Goal: Task Accomplishment & Management: Use online tool/utility

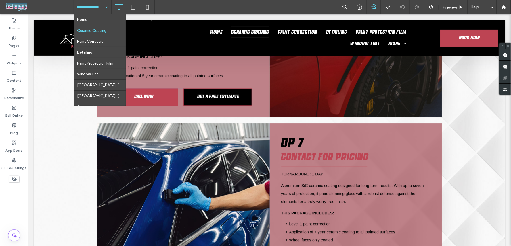
scroll to position [606, 0]
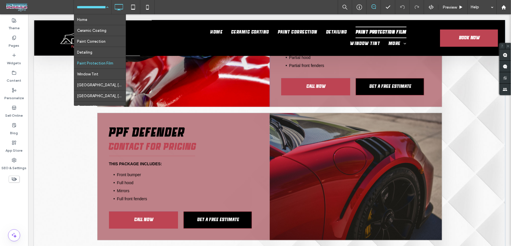
scroll to position [223, 0]
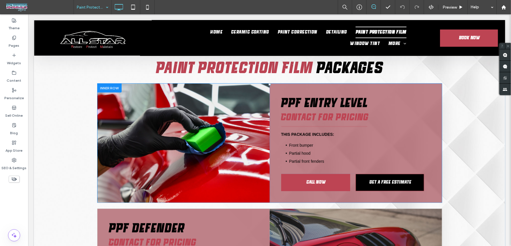
click at [207, 139] on div "Click To Paste" at bounding box center [183, 143] width 172 height 119
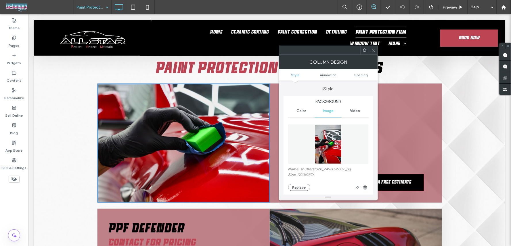
scroll to position [32, 0]
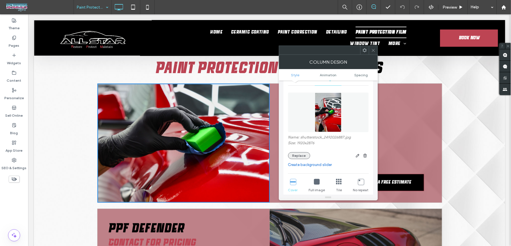
click at [298, 157] on button "Replace" at bounding box center [299, 156] width 22 height 7
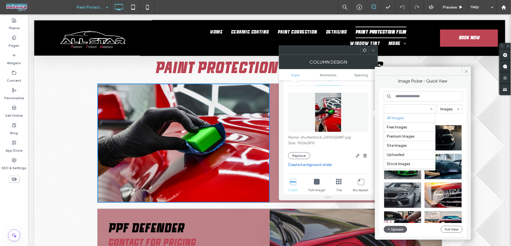
scroll to position [36, 0]
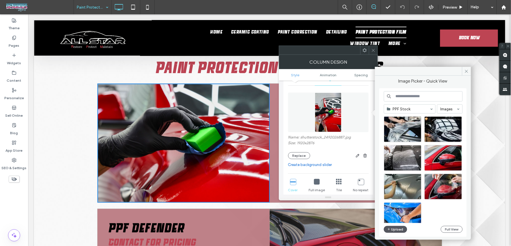
click at [396, 231] on button "Upload" at bounding box center [396, 229] width 24 height 7
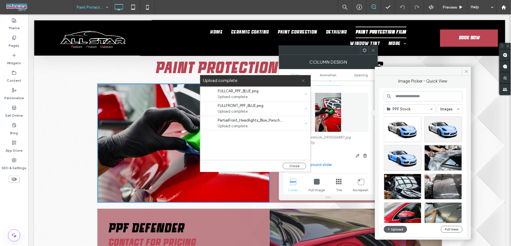
click at [304, 79] on icon at bounding box center [303, 81] width 4 height 4
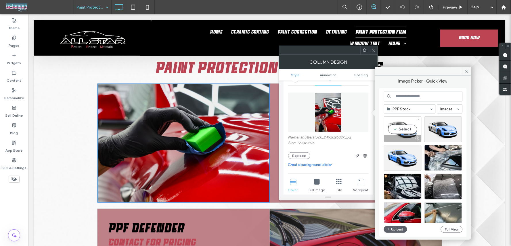
click at [410, 129] on div "Select" at bounding box center [403, 130] width 38 height 26
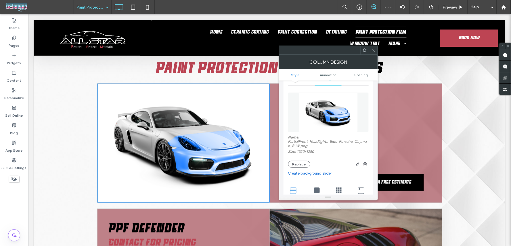
click at [372, 50] on use at bounding box center [372, 50] width 3 height 3
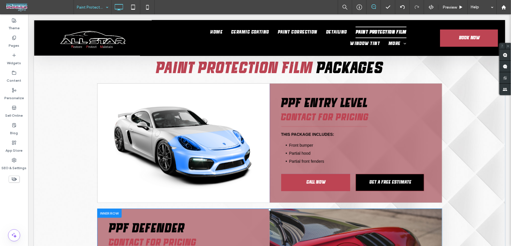
scroll to position [287, 0]
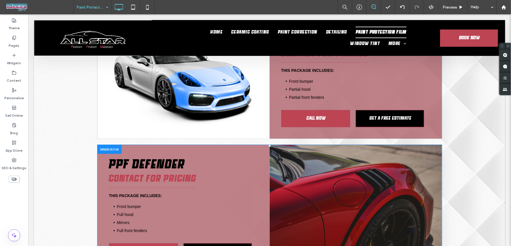
click at [310, 148] on div "Click To Paste" at bounding box center [355, 208] width 172 height 127
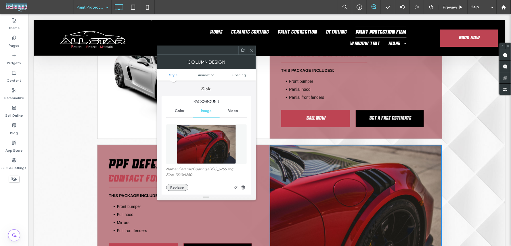
click at [178, 188] on button "Replace" at bounding box center [177, 187] width 22 height 7
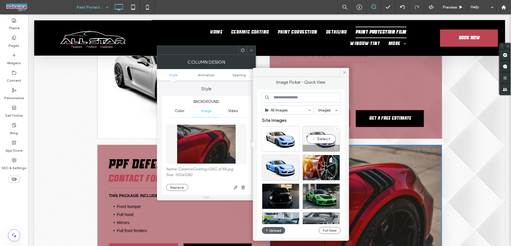
click at [326, 134] on div "Select" at bounding box center [321, 139] width 38 height 26
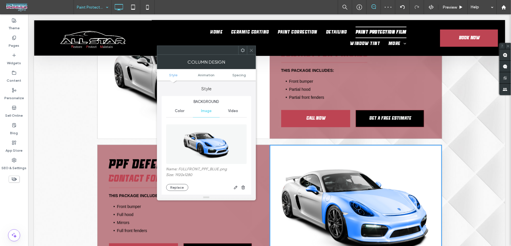
click at [251, 55] on span at bounding box center [251, 50] width 4 height 9
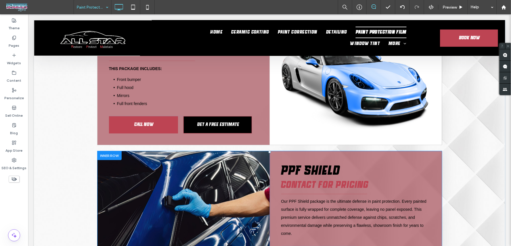
scroll to position [479, 0]
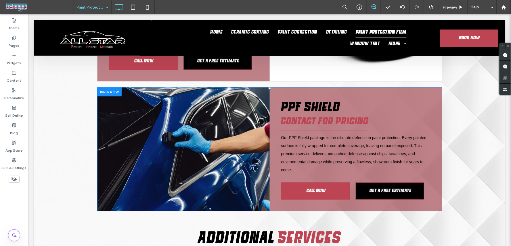
click at [224, 138] on div "Click To Paste" at bounding box center [183, 149] width 172 height 124
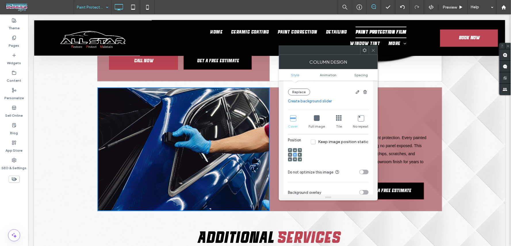
scroll to position [32, 0]
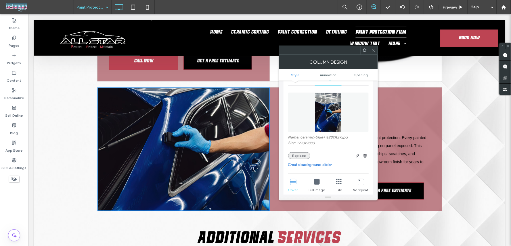
click at [301, 156] on button "Replace" at bounding box center [299, 156] width 22 height 7
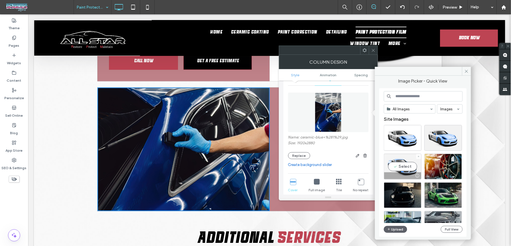
click at [404, 165] on div "Select" at bounding box center [403, 167] width 38 height 26
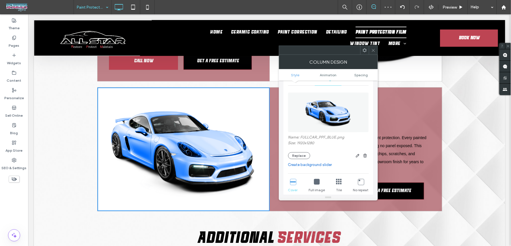
scroll to position [0, 0]
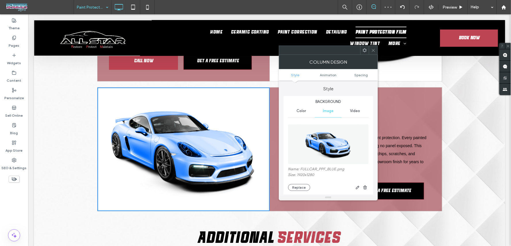
click at [299, 111] on span "Color" at bounding box center [300, 111] width 9 height 5
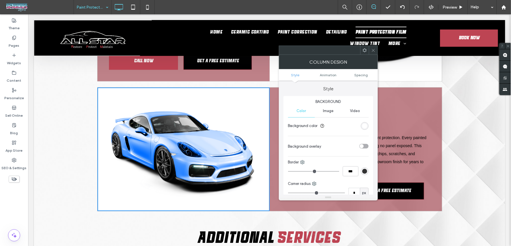
click at [369, 126] on div "Background Color Image Video Background color Background overlay Border *** Cor…" at bounding box center [328, 160] width 90 height 128
click at [366, 126] on div "rgb(255, 255, 255)" at bounding box center [364, 126] width 5 height 5
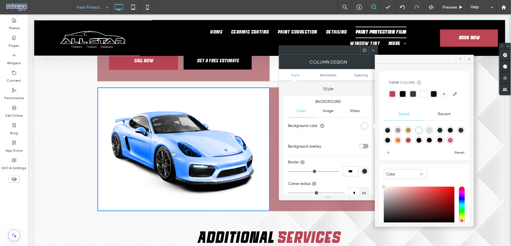
click at [427, 133] on icon "rgba(0,0,0,0)" at bounding box center [429, 130] width 5 height 5
type input "*******"
type input "*"
type input "**"
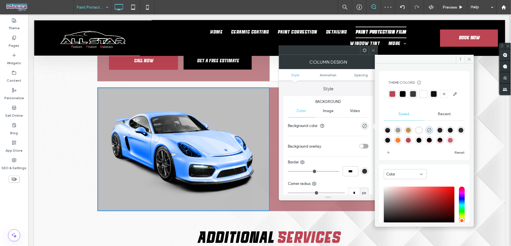
click at [417, 133] on div "rgba(255,255,255,1)" at bounding box center [418, 130] width 5 height 5
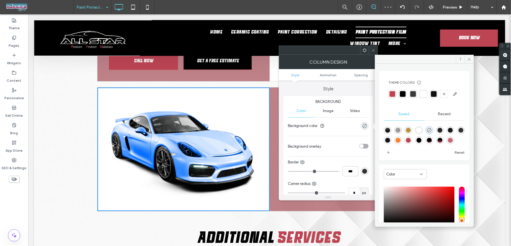
type input "*******"
type input "***"
type input "****"
click at [427, 133] on use "rgba(0,0,0,0)" at bounding box center [429, 130] width 4 height 4
type input "*******"
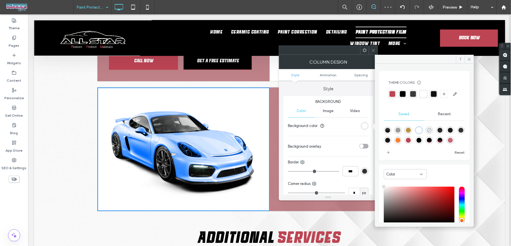
type input "*"
type input "**"
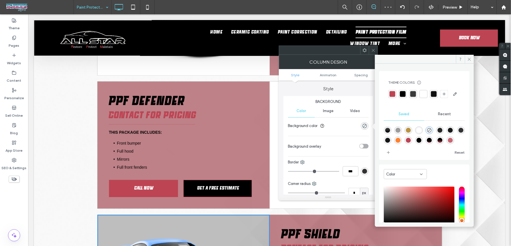
scroll to position [447, 0]
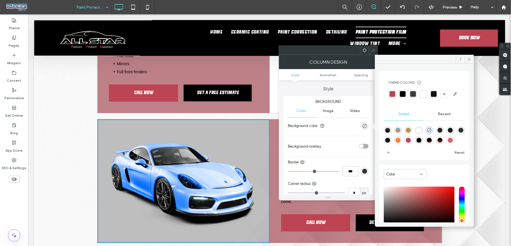
click at [420, 134] on div "rgba(255,255,255,1)" at bounding box center [419, 131] width 8 height 8
type input "*******"
type input "***"
type input "****"
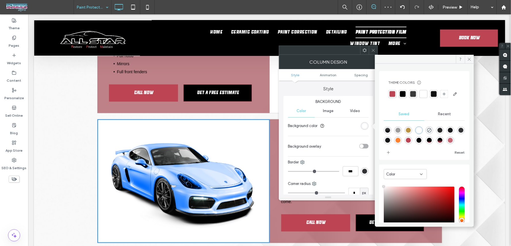
click at [362, 171] on div "rgb(51, 51, 51)" at bounding box center [364, 171] width 5 height 5
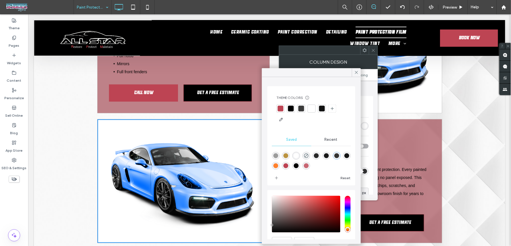
click at [282, 109] on div at bounding box center [281, 109] width 6 height 6
type input "*"
type input "***"
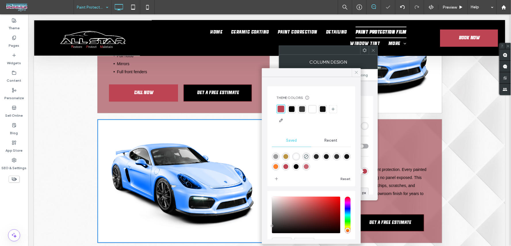
click at [355, 73] on icon at bounding box center [356, 72] width 5 height 5
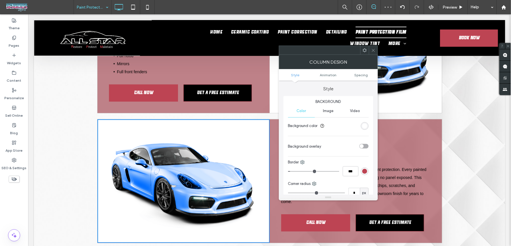
click at [371, 52] on icon at bounding box center [373, 50] width 4 height 4
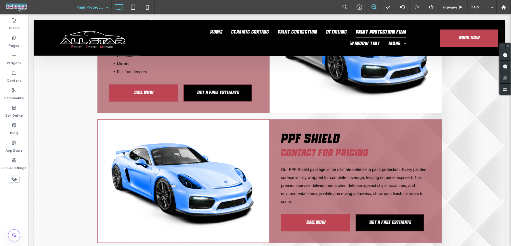
scroll to position [383, 0]
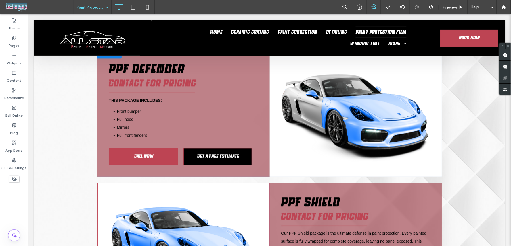
click at [296, 128] on div "Click To Paste" at bounding box center [355, 112] width 172 height 127
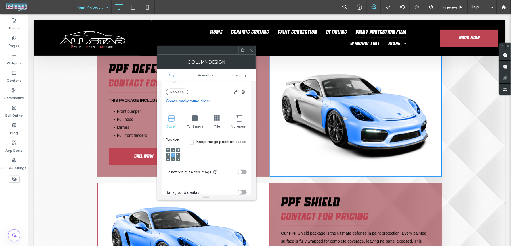
scroll to position [159, 0]
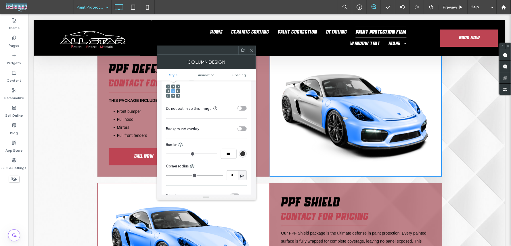
click at [243, 155] on div "rgb(51, 51, 51)" at bounding box center [242, 154] width 5 height 5
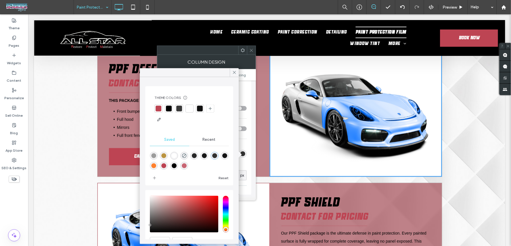
click at [157, 108] on div at bounding box center [158, 109] width 6 height 6
type input "*"
type input "***"
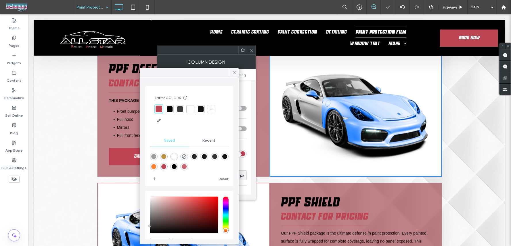
click at [234, 72] on use at bounding box center [234, 72] width 3 height 3
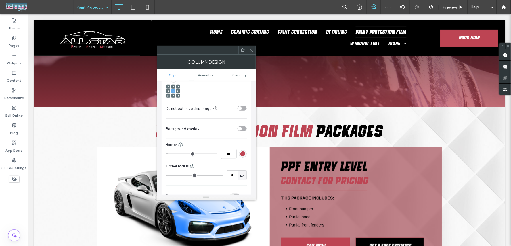
click at [98, 168] on div "Click To Paste" at bounding box center [183, 206] width 172 height 119
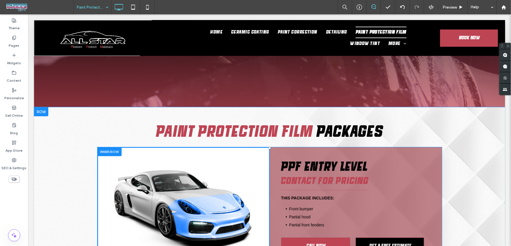
click at [116, 200] on div "Click To Paste" at bounding box center [183, 206] width 172 height 119
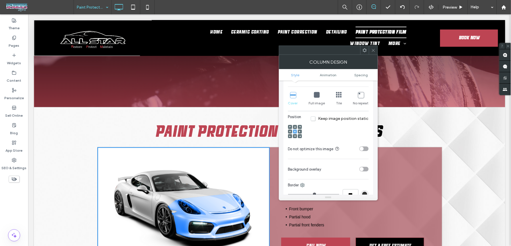
scroll to position [191, 0]
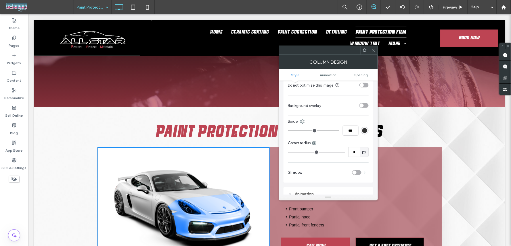
click at [364, 134] on div "rgb(51, 51, 51)" at bounding box center [365, 131] width 8 height 8
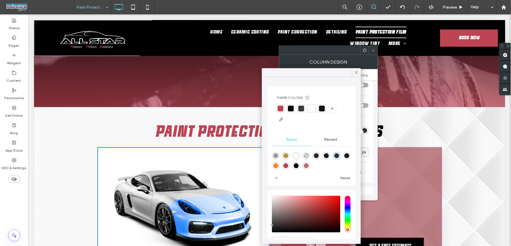
click at [283, 108] on div at bounding box center [281, 109] width 6 height 6
type input "*"
type input "***"
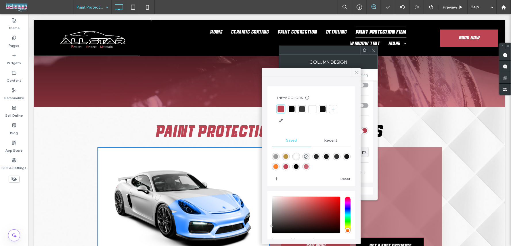
click at [353, 72] on div at bounding box center [356, 72] width 9 height 9
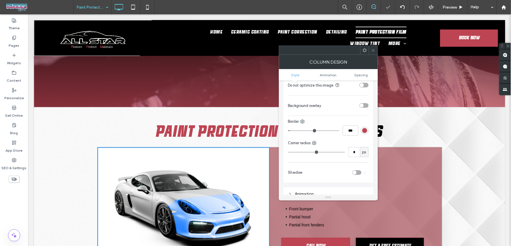
click at [372, 52] on icon at bounding box center [373, 50] width 4 height 4
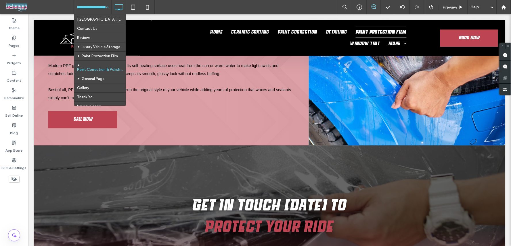
scroll to position [0, 0]
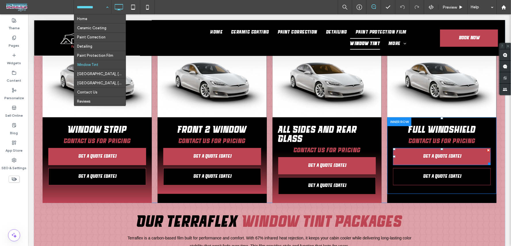
scroll to position [479, 0]
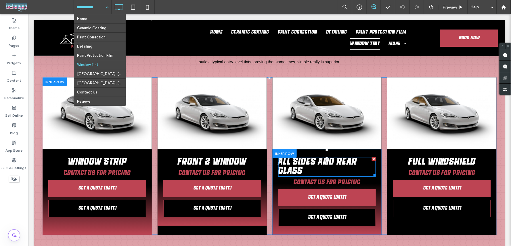
click at [311, 158] on span "All Sides And Rear Glass" at bounding box center [317, 167] width 79 height 18
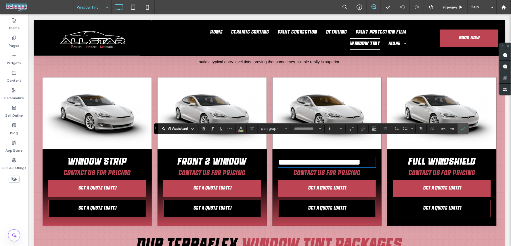
type input "**********"
type input "**"
click at [373, 129] on icon "Alignment" at bounding box center [374, 129] width 5 height 5
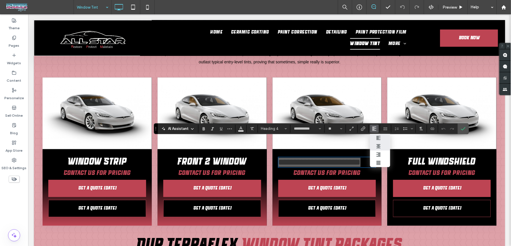
click at [380, 147] on icon "ui.textEditor.alignment.center" at bounding box center [378, 146] width 5 height 5
drag, startPoint x: 464, startPoint y: 129, endPoint x: 441, endPoint y: 112, distance: 28.7
click at [464, 129] on icon "Confirm" at bounding box center [463, 129] width 5 height 5
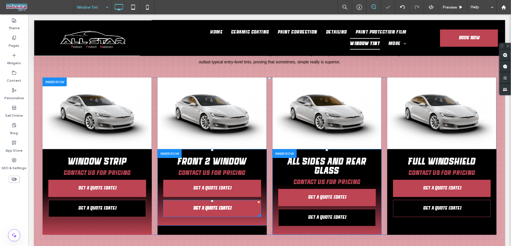
scroll to position [542, 0]
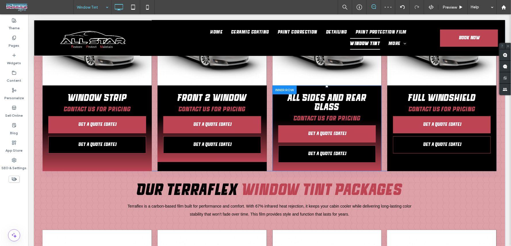
click at [244, 148] on div "Button Click To Paste Front 2 Window Starting at $120 Contact Us for Pricing GE…" at bounding box center [211, 93] width 109 height 158
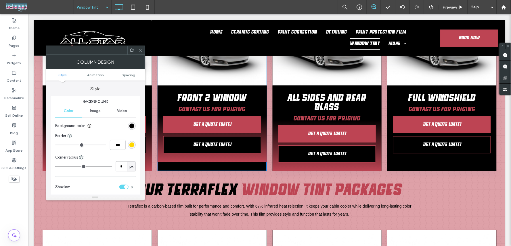
click at [139, 49] on icon at bounding box center [140, 50] width 4 height 4
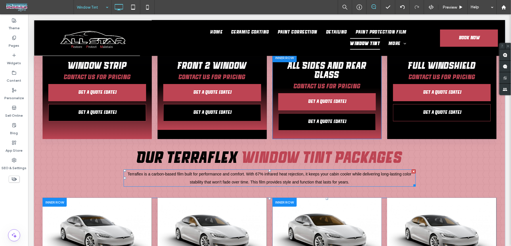
scroll to position [511, 0]
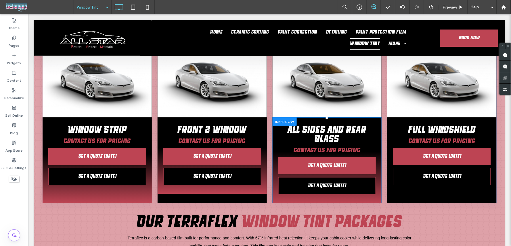
click at [194, 180] on div "Button Click To Paste Front 2 Window Starting at $120 Contact Us for Pricing GE…" at bounding box center [211, 124] width 109 height 158
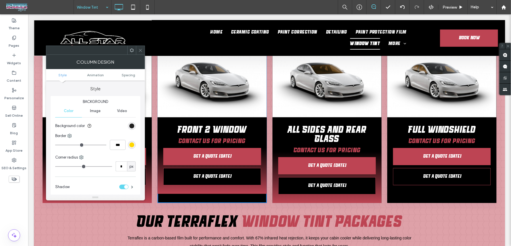
click at [133, 126] on div "rgb(0, 0, 0)" at bounding box center [131, 126] width 5 height 5
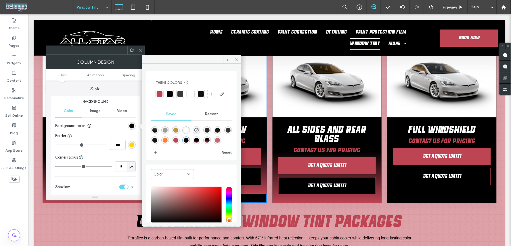
click at [162, 91] on div at bounding box center [160, 94] width 6 height 6
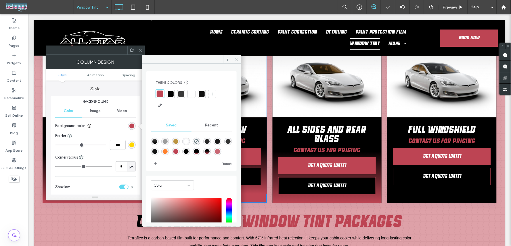
click at [239, 56] on span at bounding box center [236, 59] width 9 height 9
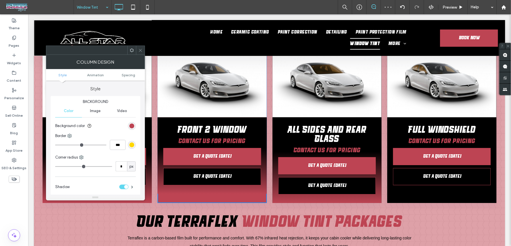
click at [139, 48] on icon at bounding box center [140, 50] width 4 height 4
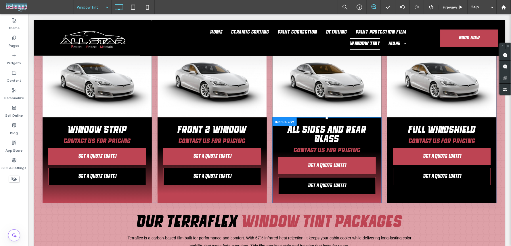
click at [52, 181] on div "Button Click To Paste Window Strip Starting at $80 Contact Us for Pricing GET A…" at bounding box center [96, 124] width 109 height 158
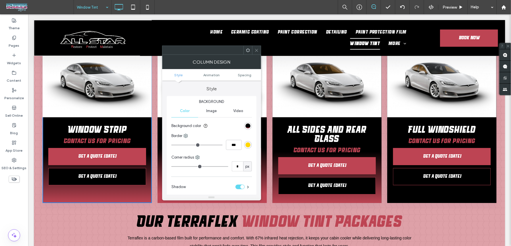
click at [256, 49] on icon at bounding box center [256, 50] width 4 height 4
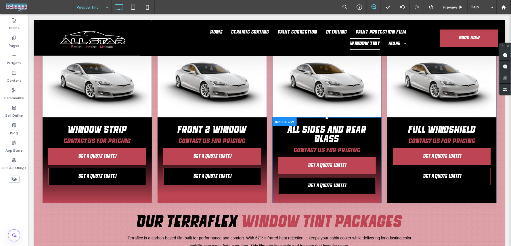
click at [258, 181] on div "Button Click To Paste Front 2 Window Starting at $120 Contact Us for Pricing GE…" at bounding box center [211, 124] width 109 height 158
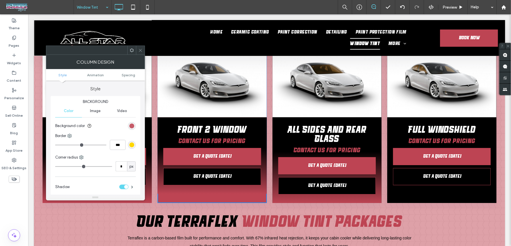
click at [130, 127] on div "rgb(189, 68, 83)" at bounding box center [131, 126] width 5 height 5
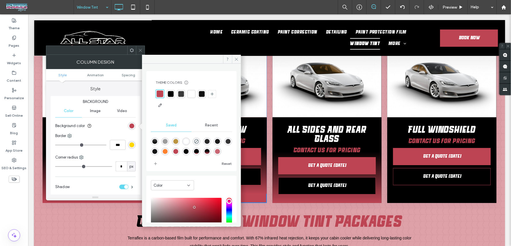
click at [205, 153] on div "linear-gradient(180deg,rgba(0,0,0,1) 40%,rgba(189,68,83,1) 100%)" at bounding box center [207, 151] width 5 height 5
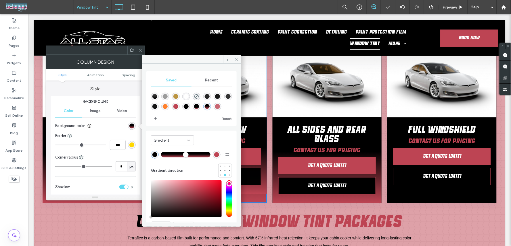
type input "*******"
click at [236, 59] on icon at bounding box center [236, 59] width 4 height 4
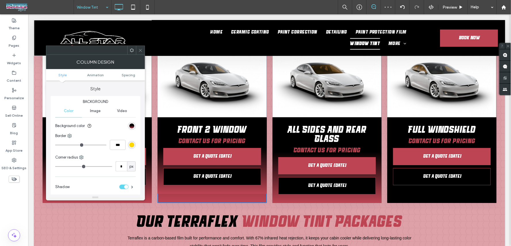
click at [139, 49] on icon at bounding box center [140, 50] width 4 height 4
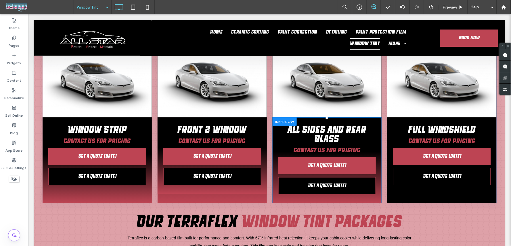
click at [394, 180] on div "Button Click To Paste Full Windshield Starting at $225 Contact Us for Pricing G…" at bounding box center [441, 124] width 109 height 158
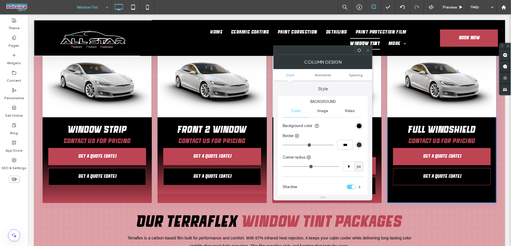
click at [357, 124] on div "rgb(0, 0, 0)" at bounding box center [359, 126] width 5 height 5
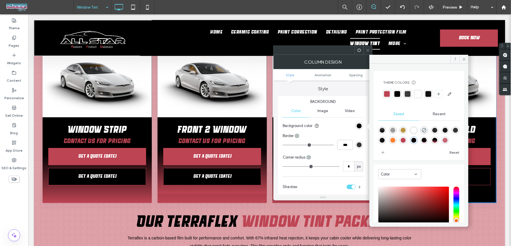
click at [432, 143] on div "linear-gradient(180deg,rgba(0,0,0,1) 40%,rgba(189,68,83,1) 100%)" at bounding box center [434, 140] width 5 height 5
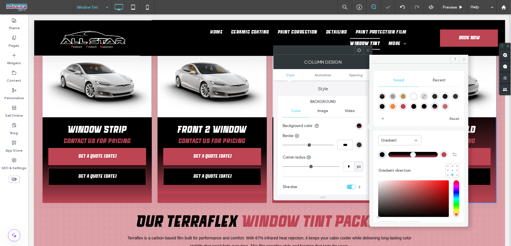
click at [465, 60] on icon at bounding box center [464, 59] width 4 height 4
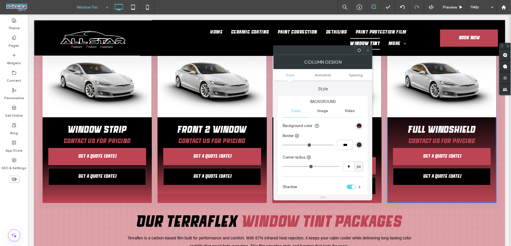
click at [358, 124] on div "linear-gradient(180deg, rgba(0, 0, 0, 1) 40%, rgba(189, 68, 83, 1) 100%)" at bounding box center [359, 126] width 5 height 5
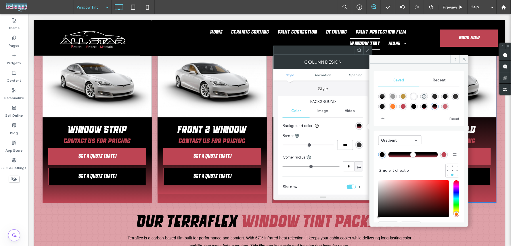
click at [421, 105] on div "linear-gradient(180deg,rgba(0,0,0,1) 69%,rgba(189,68,83,1) 100%)" at bounding box center [423, 106] width 5 height 5
type input "**"
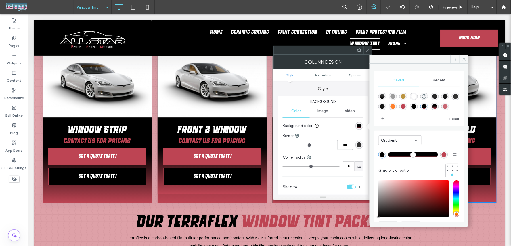
click at [464, 61] on icon at bounding box center [464, 59] width 4 height 4
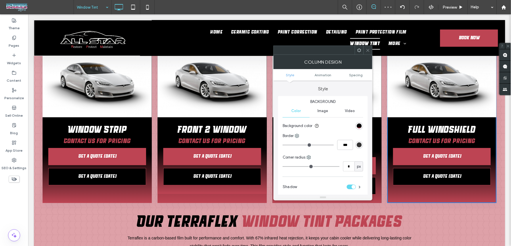
click at [367, 51] on icon at bounding box center [367, 50] width 4 height 4
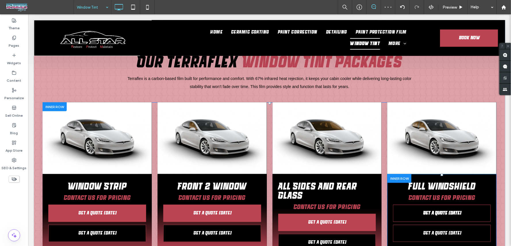
scroll to position [734, 0]
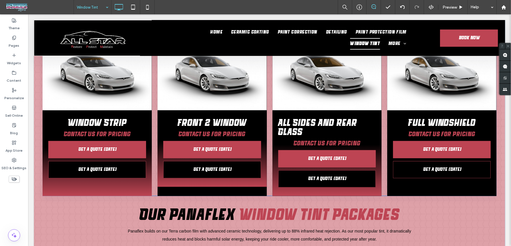
click at [240, 173] on div "Button Click To Paste Front 2 Window Starting at $120 Contact Us for Pricing GE…" at bounding box center [211, 117] width 109 height 158
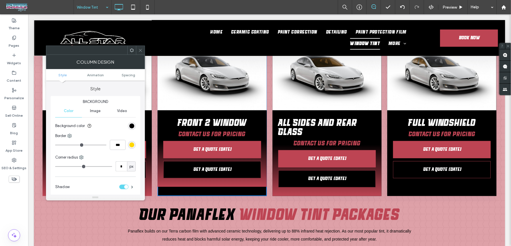
click at [142, 53] on div at bounding box center [140, 50] width 9 height 9
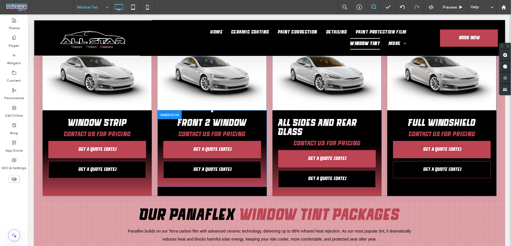
click at [159, 159] on div "Front 2 Window Starting at $120 Contact Us for Pricing GET A QUOTE [DATE] GET A…" at bounding box center [211, 148] width 109 height 77
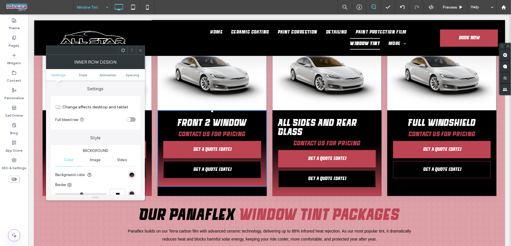
click at [134, 174] on div "linear-gradient(rgb(0, 0, 0) 40%, rgb(189, 68, 83) 100%)" at bounding box center [131, 175] width 5 height 5
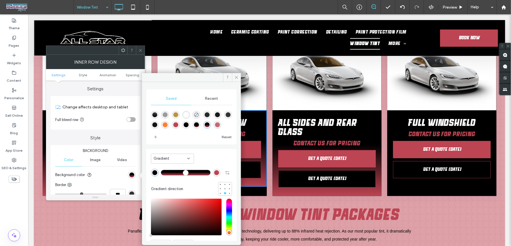
click at [176, 157] on div "Gradient" at bounding box center [170, 159] width 34 height 6
click at [161, 168] on span "Color" at bounding box center [157, 169] width 9 height 6
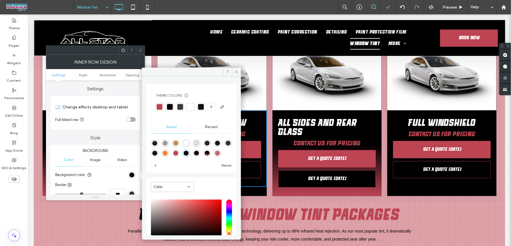
click at [195, 146] on icon "rgba(0,0,0,0)" at bounding box center [196, 143] width 5 height 5
type input "*"
type input "**"
click at [237, 71] on use at bounding box center [236, 72] width 3 height 3
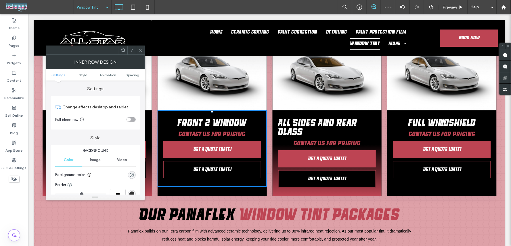
click at [140, 52] on icon at bounding box center [140, 50] width 4 height 4
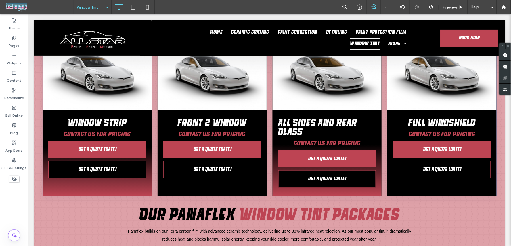
click at [166, 173] on div "Button Click To Paste Front 2 Window Starting at $120 Contact Us for Pricing GE…" at bounding box center [211, 117] width 109 height 158
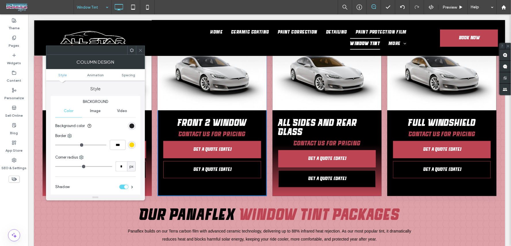
click at [131, 127] on div "rgb(0, 0, 0)" at bounding box center [131, 126] width 5 height 5
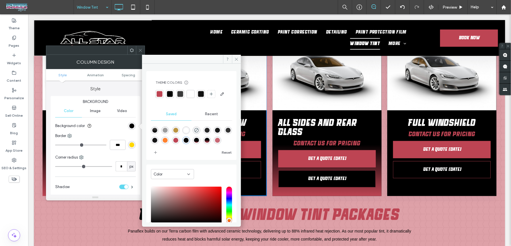
click at [194, 143] on div "linear-gradient(180deg,rgba(0,0,0,1) 69%,rgba(189,68,83,1) 100%)" at bounding box center [196, 140] width 5 height 5
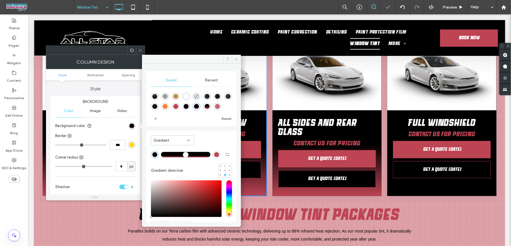
click at [236, 58] on icon at bounding box center [236, 59] width 4 height 4
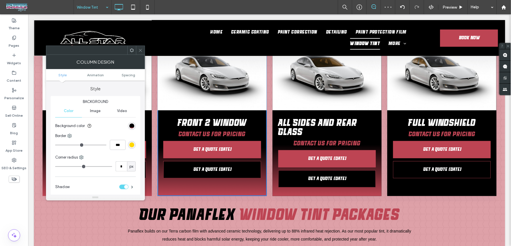
click at [142, 49] on icon at bounding box center [140, 50] width 4 height 4
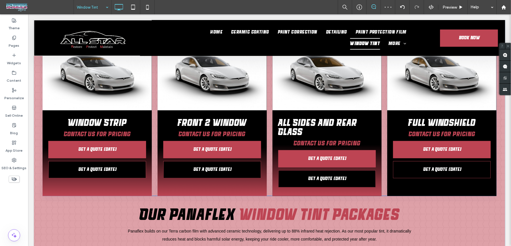
click at [390, 173] on div "Button Click To Paste Full Windshield Starting at $225 Contact Us for Pricing G…" at bounding box center [441, 117] width 109 height 158
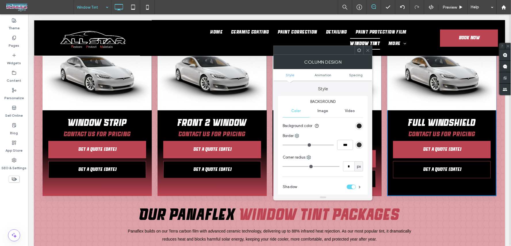
click at [357, 126] on div "rgb(0, 0, 0)" at bounding box center [359, 126] width 5 height 5
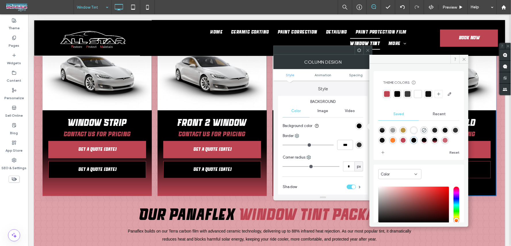
click at [423, 143] on div "linear-gradient(180deg,rgba(0,0,0,1) 69%,rgba(189,68,83,1) 100%)" at bounding box center [423, 140] width 5 height 5
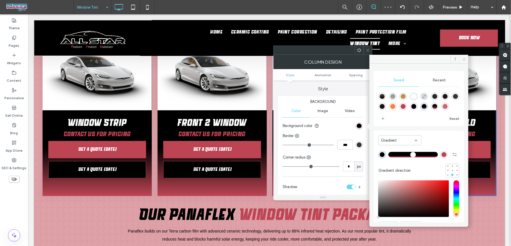
click at [464, 56] on span at bounding box center [463, 59] width 9 height 9
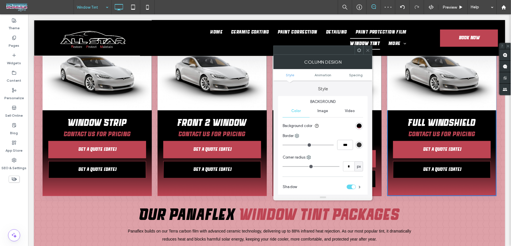
click at [368, 49] on icon at bounding box center [367, 50] width 4 height 4
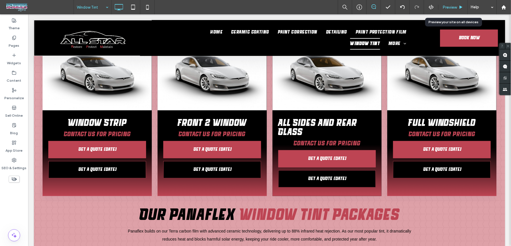
click at [452, 6] on span "Preview" at bounding box center [449, 7] width 14 height 5
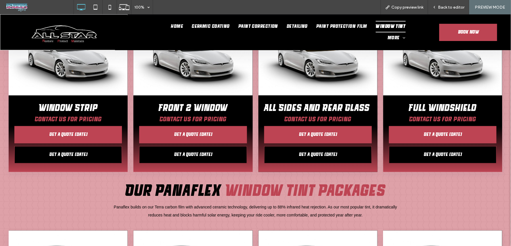
click at [452, 6] on span "Back to editor" at bounding box center [451, 7] width 26 height 5
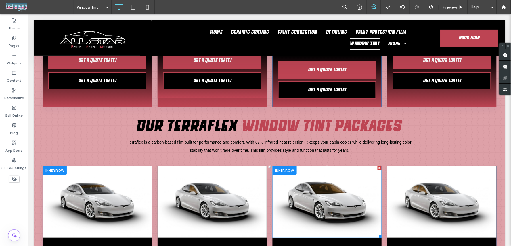
scroll to position [670, 0]
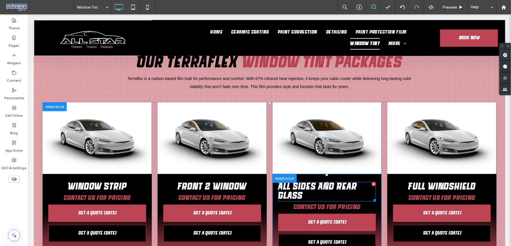
click at [334, 183] on h4 "All Sides And Rear Glass" at bounding box center [327, 192] width 98 height 18
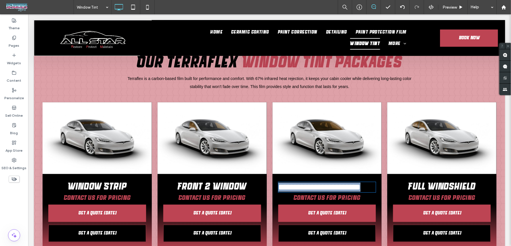
type input "**********"
type input "**"
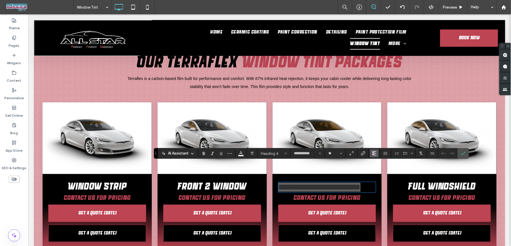
click at [375, 152] on icon "Alignment" at bounding box center [374, 153] width 5 height 5
drag, startPoint x: 380, startPoint y: 120, endPoint x: 368, endPoint y: 113, distance: 13.0
click at [380, 124] on label "ui.textEditor.alignment.center" at bounding box center [380, 128] width 20 height 8
click at [464, 157] on span "Confirm" at bounding box center [463, 154] width 5 height 10
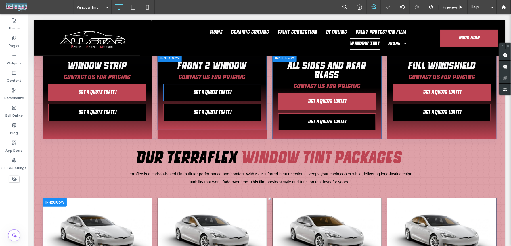
scroll to position [479, 0]
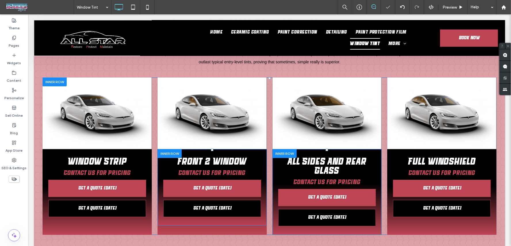
click at [157, 192] on div "Front 2 Window Starting at $120 Contact Us for Pricing GET A QUOTE [DATE] GET A…" at bounding box center [211, 187] width 109 height 77
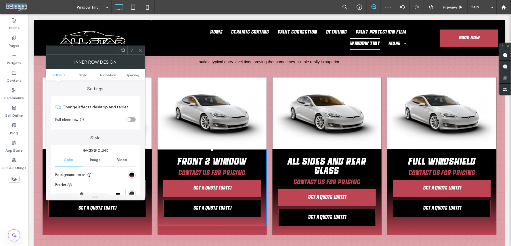
click at [128, 175] on div "linear-gradient(rgb(0, 0, 0) 40%, rgb(189, 68, 83) 100%)" at bounding box center [132, 176] width 8 height 8
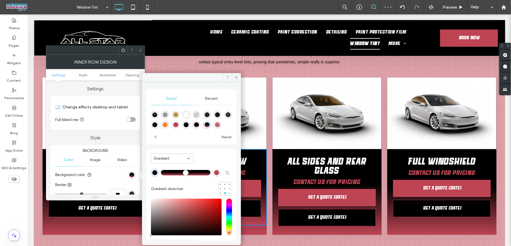
click at [161, 155] on div "Gradient" at bounding box center [172, 159] width 43 height 10
click at [163, 170] on div "Color" at bounding box center [172, 169] width 43 height 10
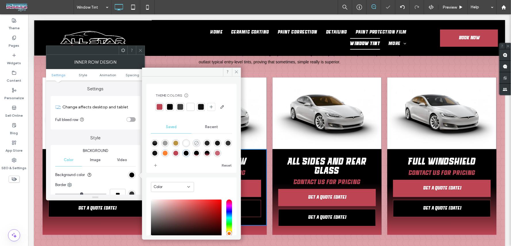
click at [196, 146] on use "rgba(0,0,0,0)" at bounding box center [196, 143] width 4 height 4
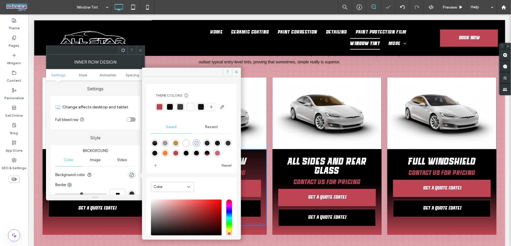
type input "*"
type input "**"
click at [237, 71] on icon at bounding box center [236, 72] width 4 height 4
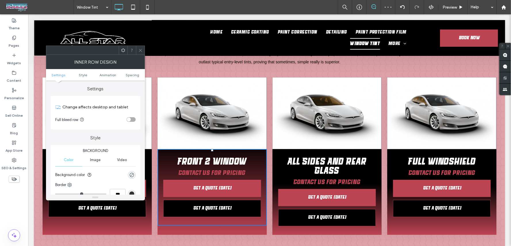
click at [140, 50] on icon at bounding box center [140, 50] width 4 height 4
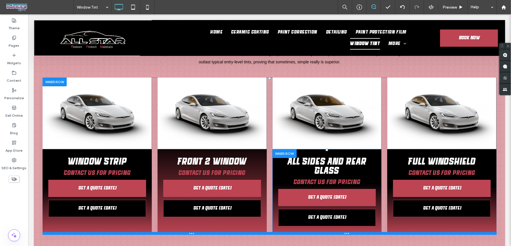
click at [170, 232] on div at bounding box center [269, 233] width 454 height 3
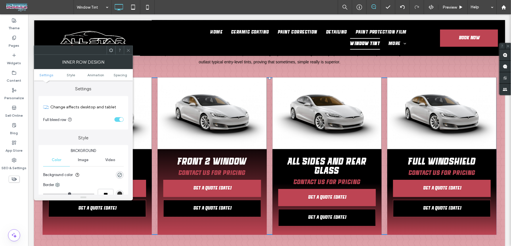
click at [127, 53] on span at bounding box center [128, 50] width 4 height 9
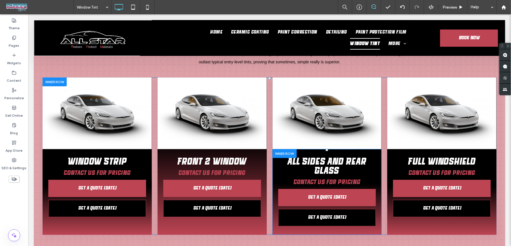
click at [169, 213] on div "Button Click To Paste Front 2 Window Starting at $120 Contact Us for Pricing GE…" at bounding box center [211, 156] width 109 height 158
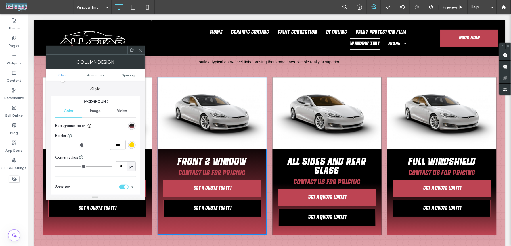
click at [130, 126] on div "linear-gradient(rgb(0, 0, 0) 40%, rgb(189, 68, 83) 100%)" at bounding box center [131, 126] width 5 height 5
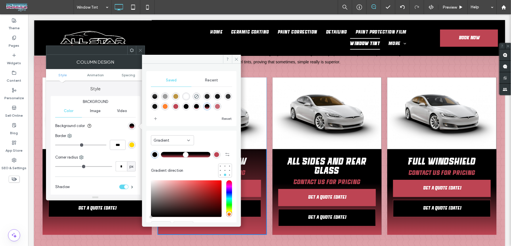
click at [194, 107] on div "linear-gradient(180deg,rgba(0,0,0,1) 69%,rgba(189,68,83,1) 100%)" at bounding box center [196, 106] width 5 height 5
type input "**"
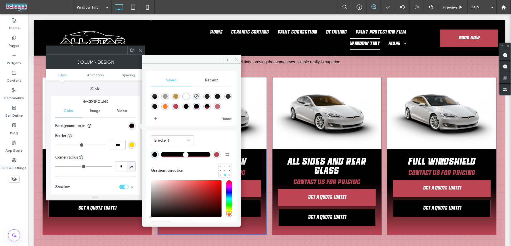
click at [236, 58] on icon at bounding box center [236, 59] width 4 height 4
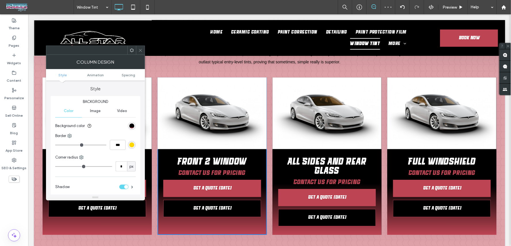
click at [141, 51] on use at bounding box center [140, 50] width 3 height 3
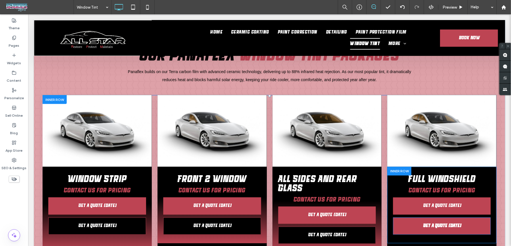
scroll to position [926, 0]
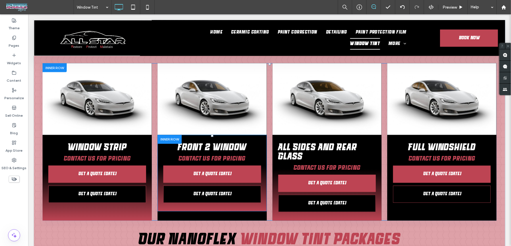
click at [159, 187] on div "Front 2 Window Starting at $120 Contact Us for Pricing GET A QUOTE [DATE] GET A…" at bounding box center [211, 173] width 109 height 77
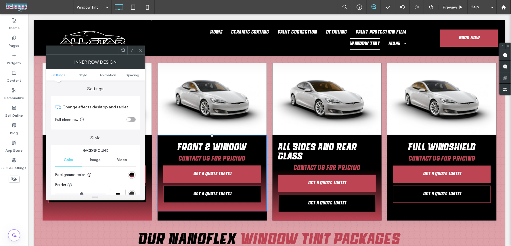
click at [128, 174] on div "linear-gradient(rgb(0, 0, 0) 40%, rgb(189, 68, 83) 100%)" at bounding box center [132, 176] width 8 height 8
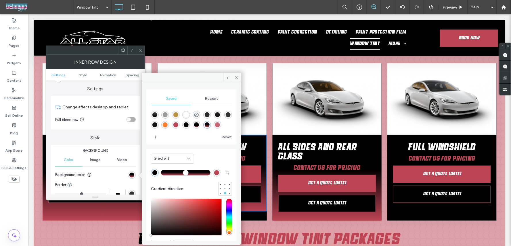
click at [211, 99] on span "Recent" at bounding box center [211, 99] width 13 height 5
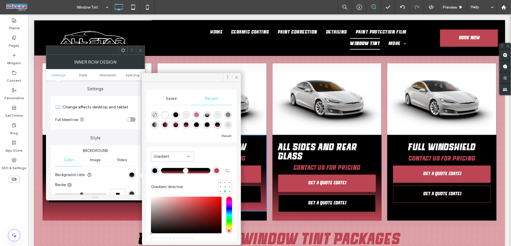
click at [172, 99] on span "Saved" at bounding box center [171, 99] width 11 height 5
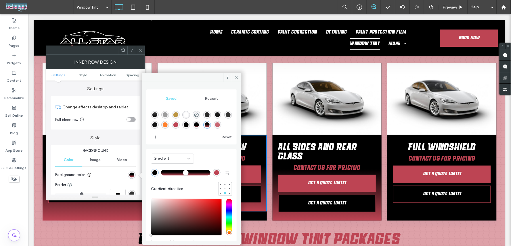
click at [172, 163] on div "Gradient" at bounding box center [172, 159] width 43 height 10
click at [170, 169] on div "Color" at bounding box center [172, 169] width 43 height 10
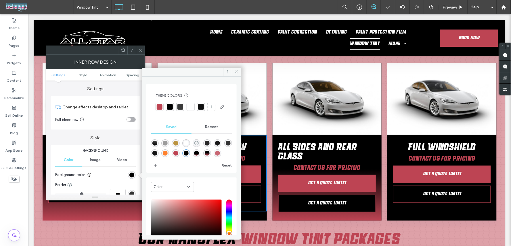
click at [194, 146] on icon "rgba(0,0,0,0)" at bounding box center [196, 143] width 5 height 5
type input "*"
type input "**"
click at [236, 70] on icon at bounding box center [236, 72] width 4 height 4
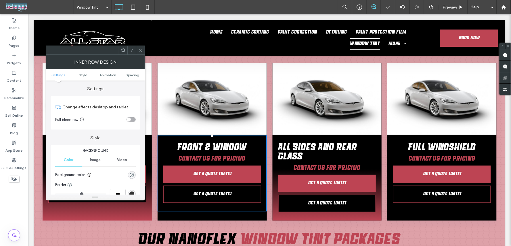
click at [140, 48] on icon at bounding box center [140, 50] width 4 height 4
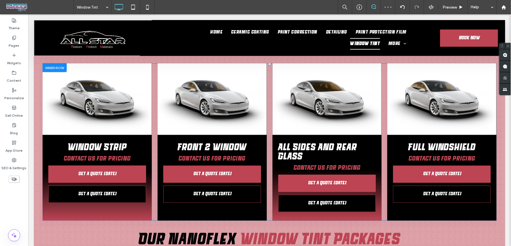
click at [165, 195] on div "Button Click To Paste Front 2 Window Starting at $120 Contact Us for Pricing GE…" at bounding box center [211, 142] width 109 height 158
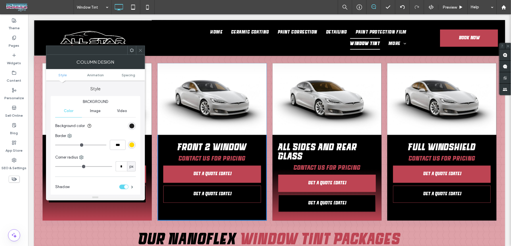
click at [133, 127] on div "rgb(0, 0, 0)" at bounding box center [131, 126] width 5 height 5
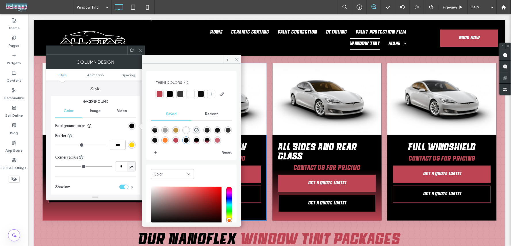
click at [194, 143] on div "linear-gradient(180deg,rgba(0,0,0,1) 69%,rgba(189,68,83,1) 100%)" at bounding box center [196, 140] width 5 height 5
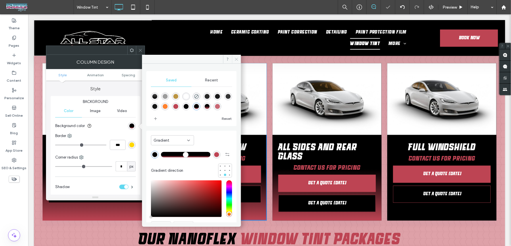
click at [234, 57] on icon at bounding box center [236, 59] width 4 height 4
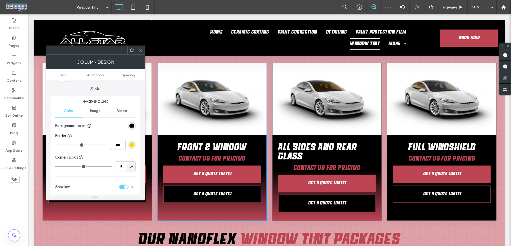
click at [139, 49] on icon at bounding box center [140, 50] width 4 height 4
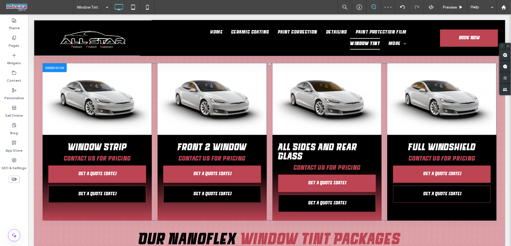
click at [388, 198] on div "Button Click To Paste Full Windshield Starting at $225 Contact Us for Pricing G…" at bounding box center [441, 142] width 109 height 158
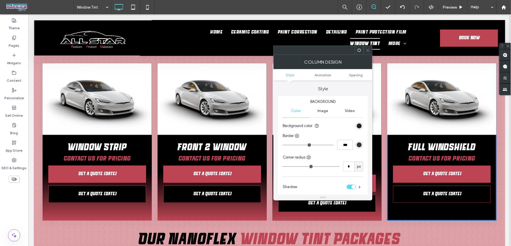
click at [359, 127] on div "rgb(0, 0, 0)" at bounding box center [359, 126] width 5 height 5
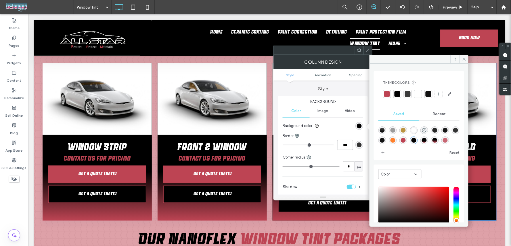
click at [423, 143] on div "linear-gradient(180deg,rgba(0,0,0,1) 69%,rgba(189,68,83,1) 100%)" at bounding box center [423, 140] width 5 height 5
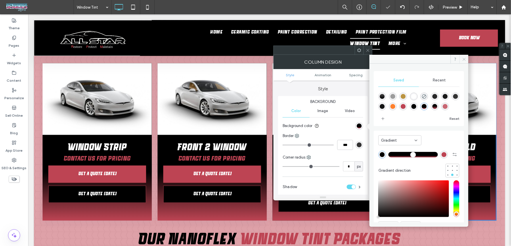
click at [464, 58] on icon at bounding box center [464, 59] width 4 height 4
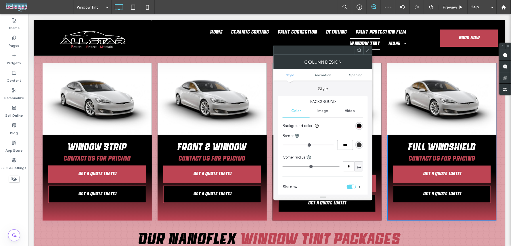
click at [366, 48] on icon at bounding box center [367, 50] width 4 height 4
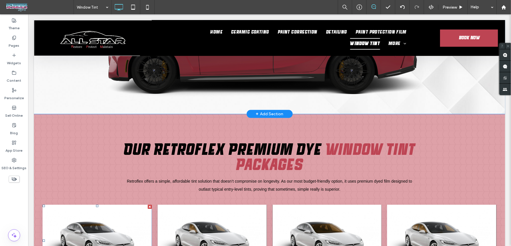
scroll to position [447, 0]
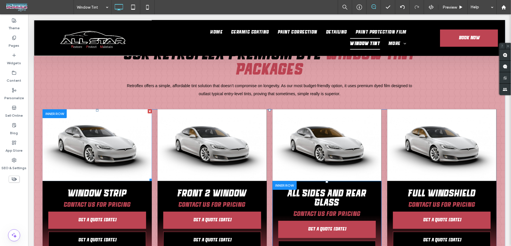
click at [79, 124] on link at bounding box center [97, 145] width 116 height 76
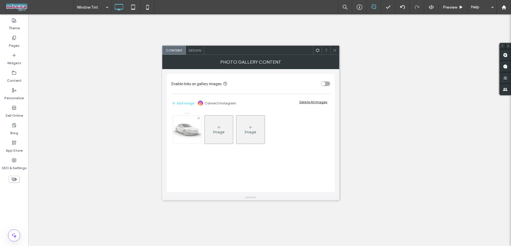
click at [191, 135] on img at bounding box center [187, 130] width 34 height 28
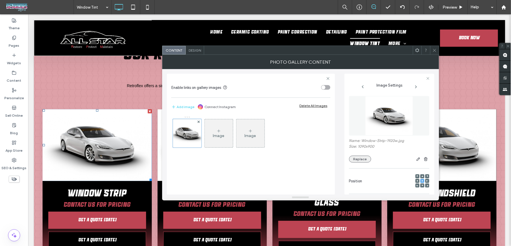
click at [359, 160] on button "Replace" at bounding box center [360, 159] width 22 height 7
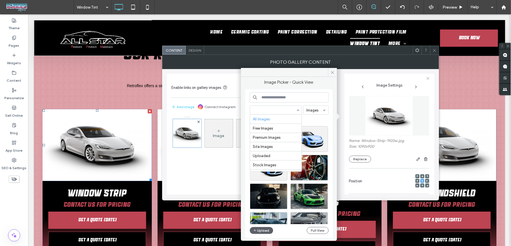
scroll to position [36, 0]
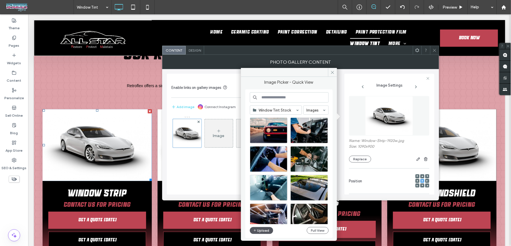
click at [263, 230] on button "Upload" at bounding box center [262, 231] width 24 height 7
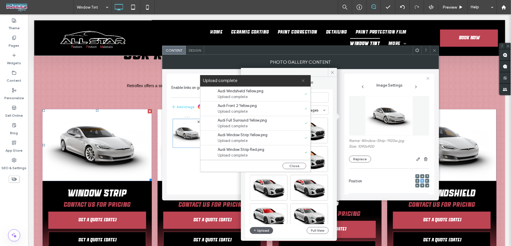
click at [303, 80] on icon at bounding box center [303, 81] width 4 height 4
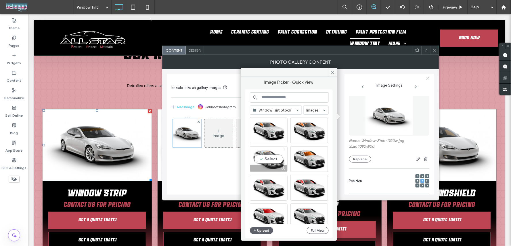
click at [281, 161] on div "Select" at bounding box center [269, 160] width 38 height 26
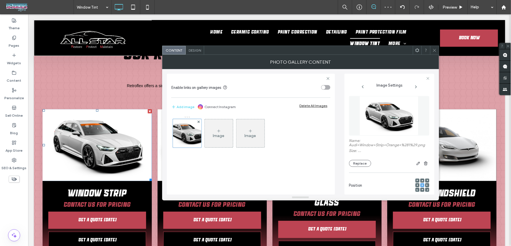
click at [432, 50] on icon at bounding box center [434, 50] width 4 height 4
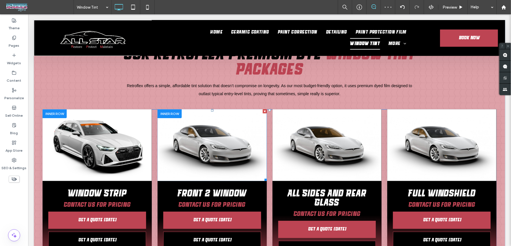
click at [232, 133] on link at bounding box center [212, 145] width 116 height 76
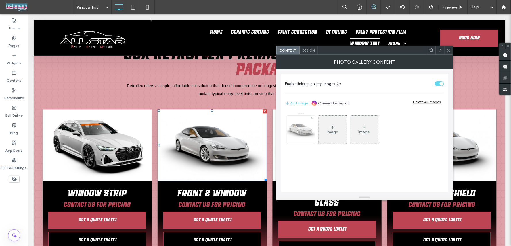
click at [298, 132] on div at bounding box center [301, 130] width 28 height 28
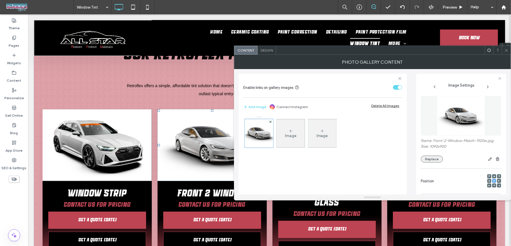
click at [427, 157] on button "Replace" at bounding box center [432, 159] width 22 height 7
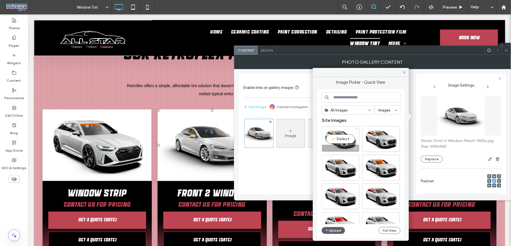
click at [343, 139] on div "Select" at bounding box center [340, 139] width 38 height 26
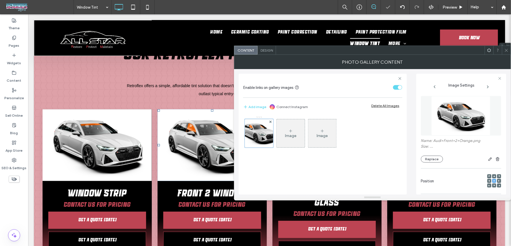
click at [506, 49] on icon at bounding box center [506, 50] width 4 height 4
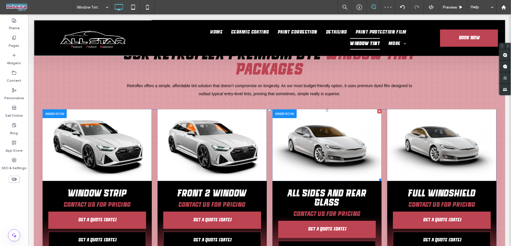
click at [299, 136] on link at bounding box center [327, 145] width 116 height 76
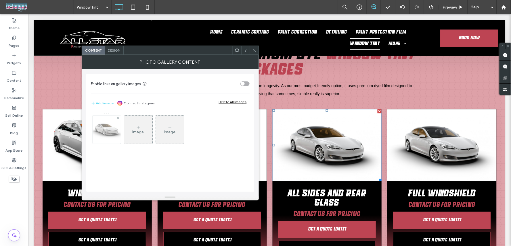
click at [105, 134] on div at bounding box center [107, 130] width 28 height 28
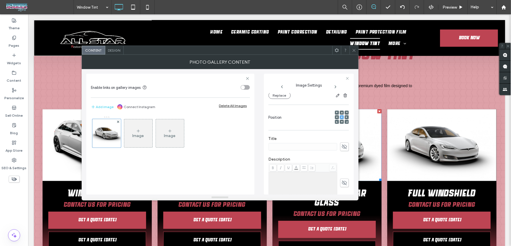
scroll to position [0, 0]
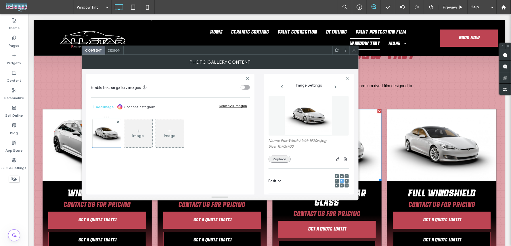
click at [274, 160] on button "Replace" at bounding box center [279, 159] width 22 height 7
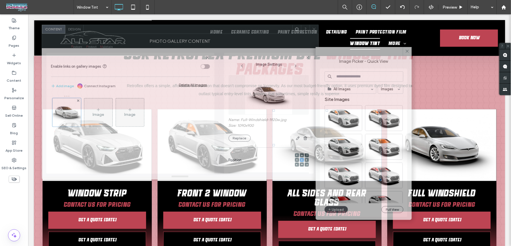
drag, startPoint x: 267, startPoint y: 52, endPoint x: 227, endPoint y: 31, distance: 45.1
click at [227, 31] on div at bounding box center [188, 29] width 209 height 9
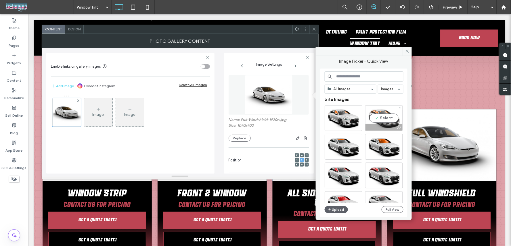
click at [374, 121] on div "Select" at bounding box center [384, 118] width 38 height 26
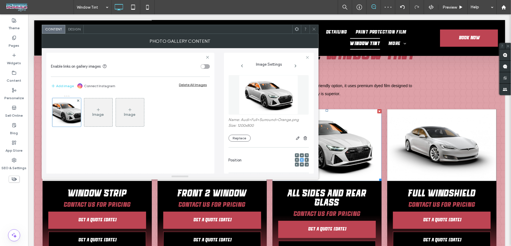
click at [313, 30] on use at bounding box center [313, 29] width 3 height 3
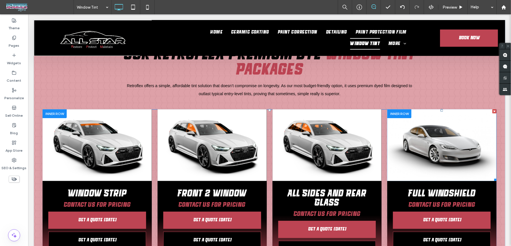
click at [403, 113] on link at bounding box center [442, 145] width 116 height 76
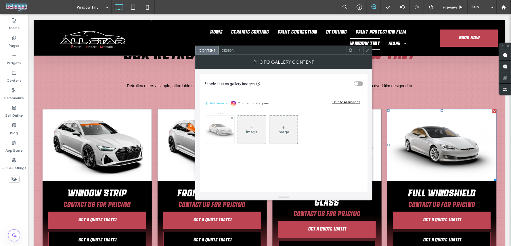
click at [231, 131] on div at bounding box center [220, 130] width 28 height 28
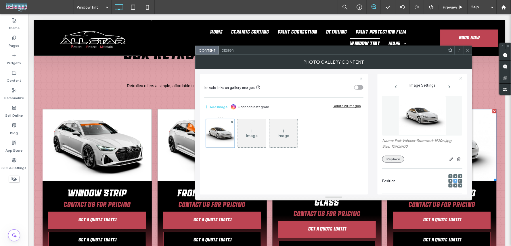
click at [393, 159] on button "Replace" at bounding box center [393, 159] width 22 height 7
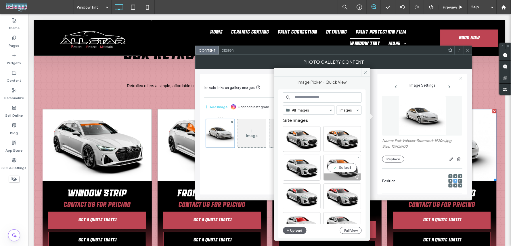
click at [344, 168] on div "Select" at bounding box center [342, 168] width 38 height 26
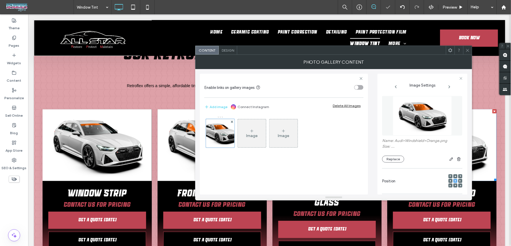
click at [467, 51] on icon at bounding box center [467, 50] width 4 height 4
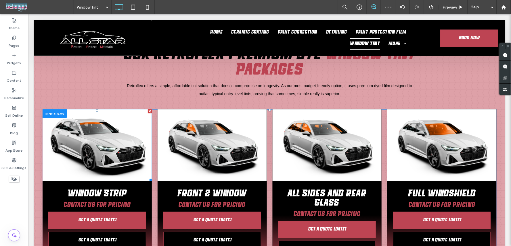
click at [92, 122] on link at bounding box center [97, 145] width 116 height 76
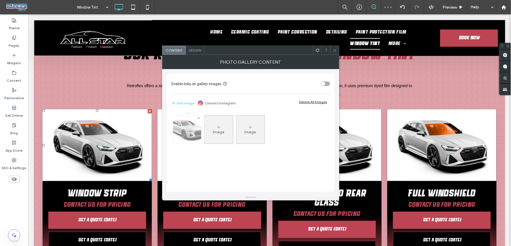
click at [190, 137] on img at bounding box center [187, 130] width 42 height 28
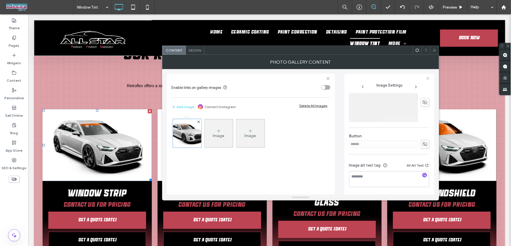
scroll to position [22, 0]
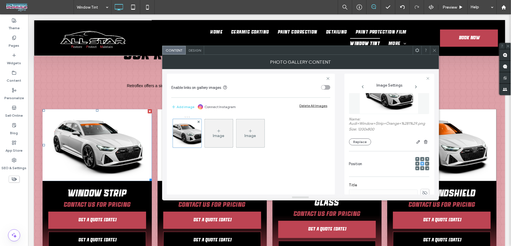
click at [195, 49] on span "Design" at bounding box center [194, 50] width 12 height 4
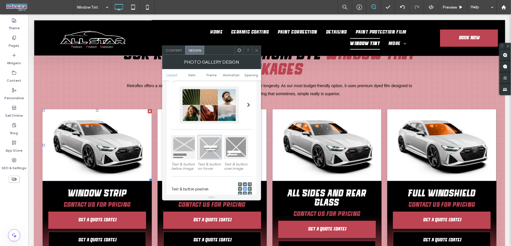
scroll to position [128, 0]
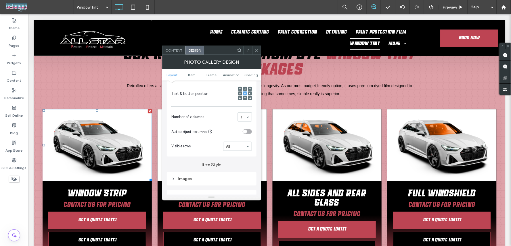
click at [186, 180] on div "Images" at bounding box center [211, 179] width 80 height 5
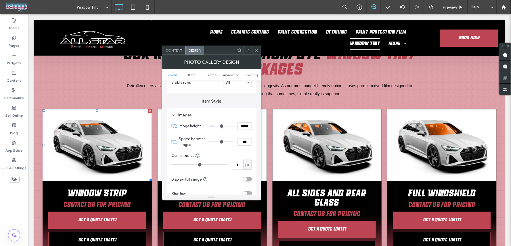
scroll to position [223, 0]
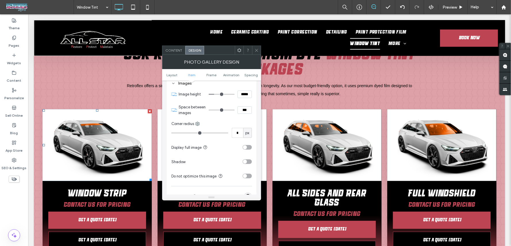
click at [248, 147] on div "toggle" at bounding box center [246, 147] width 9 height 5
click at [248, 147] on div "toggle" at bounding box center [249, 148] width 4 height 4
click at [256, 49] on icon at bounding box center [256, 50] width 4 height 4
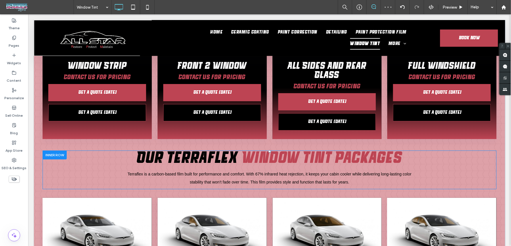
scroll to position [670, 0]
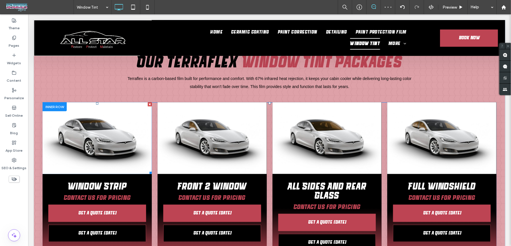
click at [65, 125] on link at bounding box center [97, 138] width 116 height 76
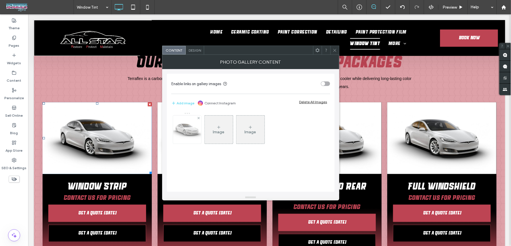
click at [192, 137] on img at bounding box center [187, 130] width 34 height 28
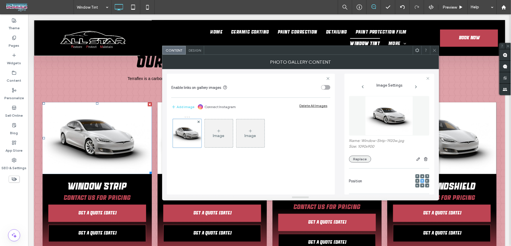
click at [363, 161] on button "Replace" at bounding box center [360, 159] width 22 height 7
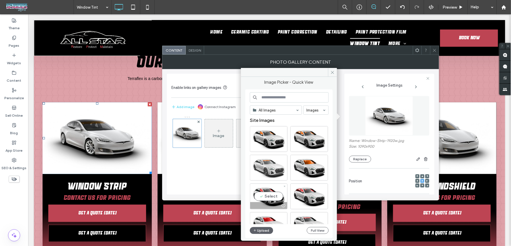
scroll to position [32, 0]
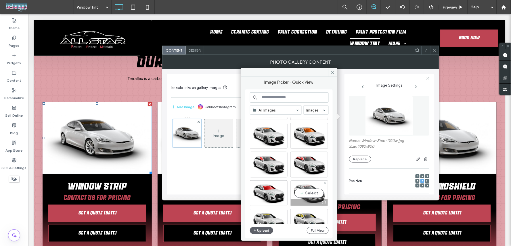
click at [315, 189] on div "Select" at bounding box center [309, 194] width 38 height 26
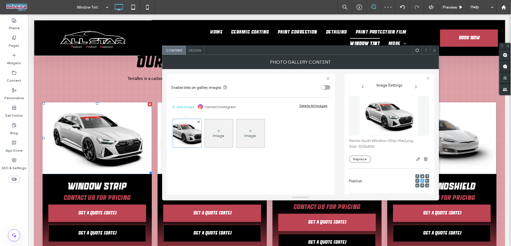
click at [435, 50] on icon at bounding box center [434, 50] width 4 height 4
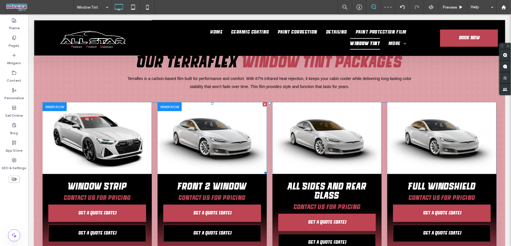
click at [212, 119] on link at bounding box center [212, 138] width 116 height 76
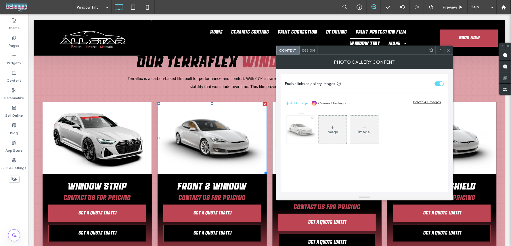
click at [299, 127] on img at bounding box center [301, 130] width 34 height 28
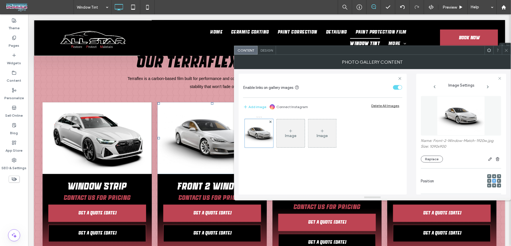
click at [430, 164] on div "Name: Front-2-Window-Match-1920w.jpg Size: 1090x900 Replace" at bounding box center [461, 129] width 80 height 72
click at [430, 160] on button "Replace" at bounding box center [432, 159] width 22 height 7
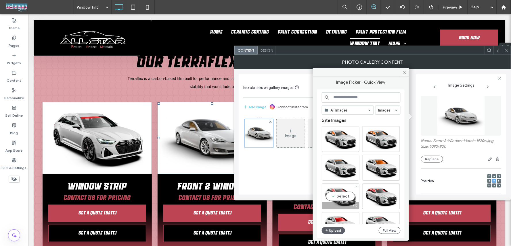
click at [328, 192] on div "Select" at bounding box center [340, 197] width 38 height 26
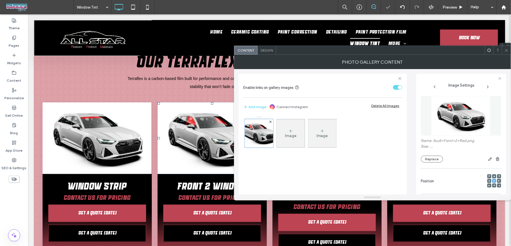
click at [506, 51] on icon at bounding box center [506, 50] width 4 height 4
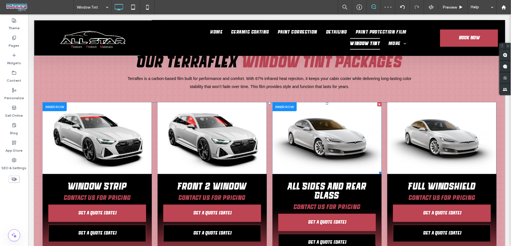
click at [304, 109] on link at bounding box center [327, 138] width 116 height 76
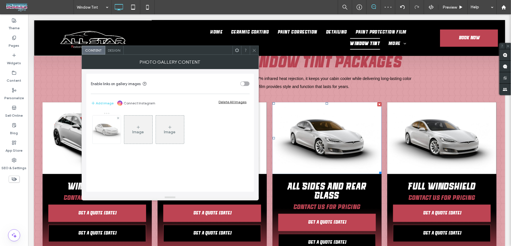
click at [110, 133] on img at bounding box center [106, 130] width 34 height 28
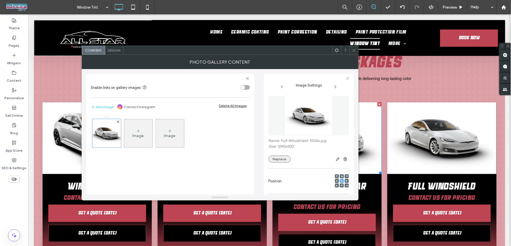
click at [280, 157] on button "Replace" at bounding box center [279, 159] width 22 height 7
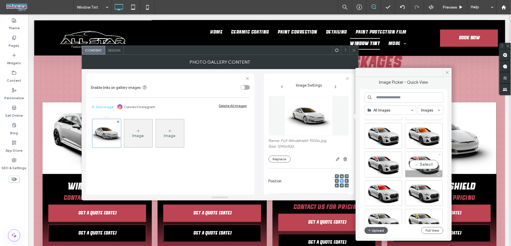
click at [426, 163] on div "Select" at bounding box center [424, 165] width 38 height 26
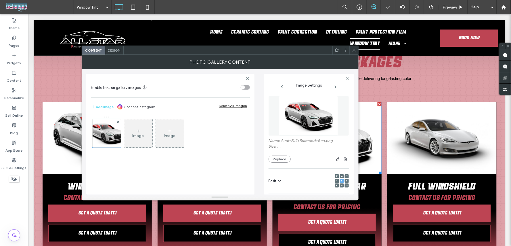
click at [352, 50] on icon at bounding box center [354, 50] width 4 height 4
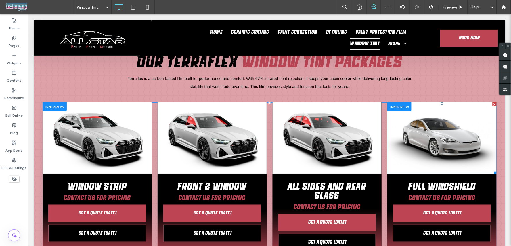
click at [410, 124] on link at bounding box center [442, 138] width 116 height 76
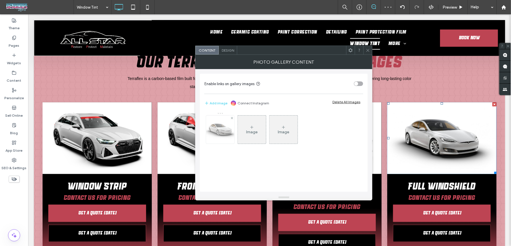
click at [221, 126] on img at bounding box center [220, 130] width 34 height 28
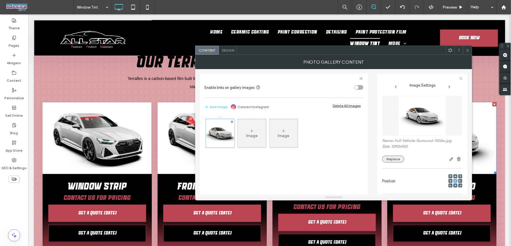
click at [400, 162] on button "Replace" at bounding box center [393, 159] width 22 height 7
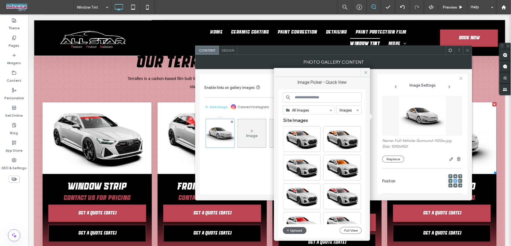
scroll to position [64, 0]
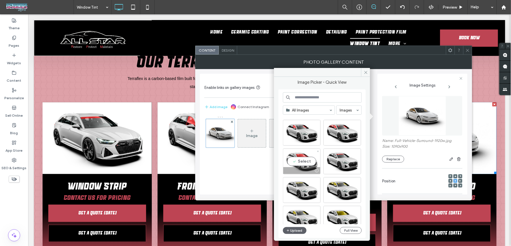
click at [312, 159] on div "Select" at bounding box center [302, 162] width 38 height 26
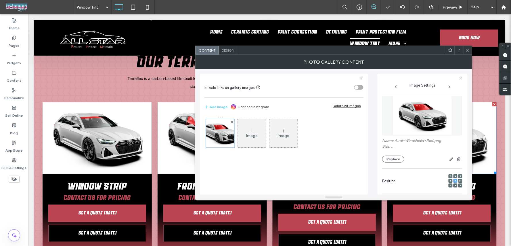
click at [469, 49] on icon at bounding box center [467, 50] width 4 height 4
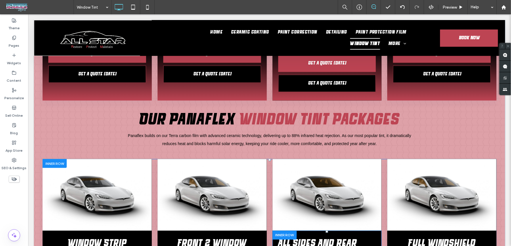
scroll to position [894, 0]
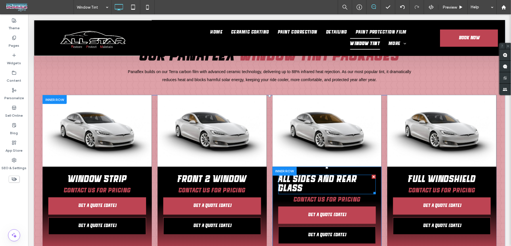
click at [312, 176] on span "All Sides And Rear Glass" at bounding box center [317, 185] width 79 height 18
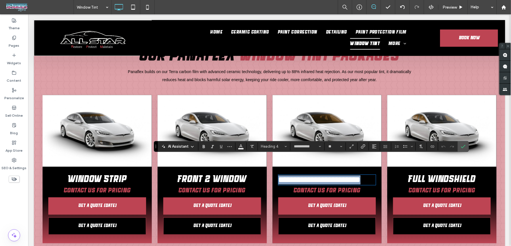
type input "**********"
type input "**"
click at [372, 145] on icon "Alignment" at bounding box center [374, 147] width 5 height 5
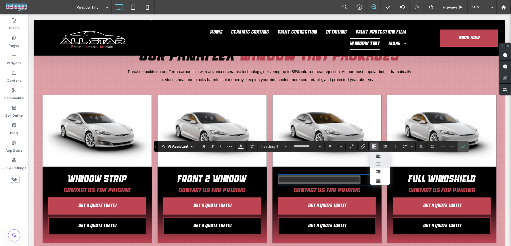
click at [378, 161] on label "ui.textEditor.alignment.center" at bounding box center [380, 164] width 20 height 8
click at [466, 145] on label "Confirm" at bounding box center [463, 147] width 9 height 10
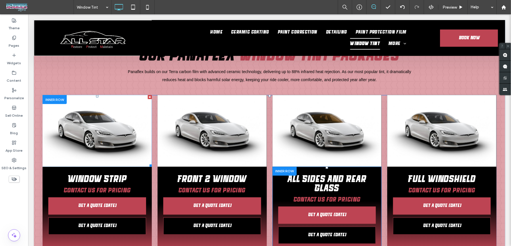
click at [101, 117] on link at bounding box center [97, 131] width 116 height 76
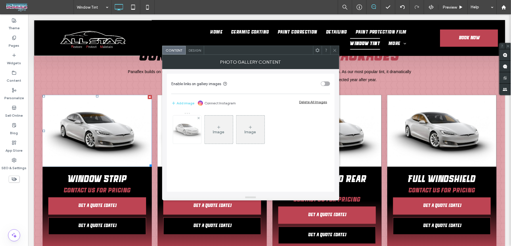
click at [189, 137] on img at bounding box center [187, 130] width 34 height 28
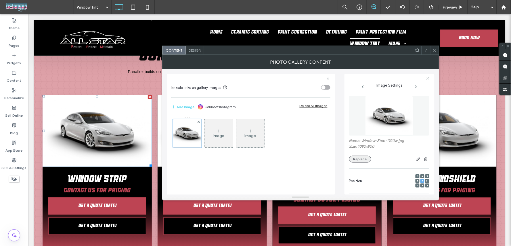
click at [356, 160] on button "Replace" at bounding box center [360, 159] width 22 height 7
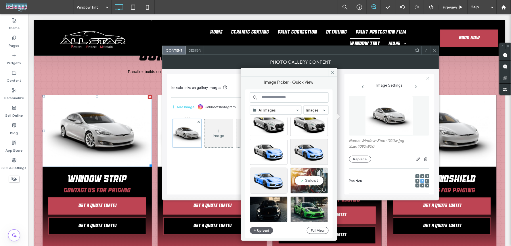
scroll to position [96, 0]
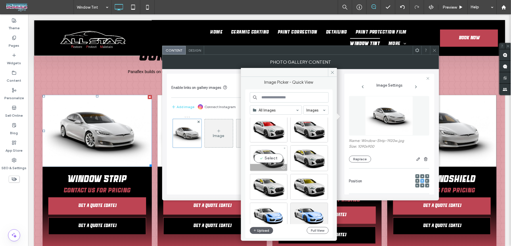
click at [269, 154] on div "Select" at bounding box center [269, 159] width 38 height 26
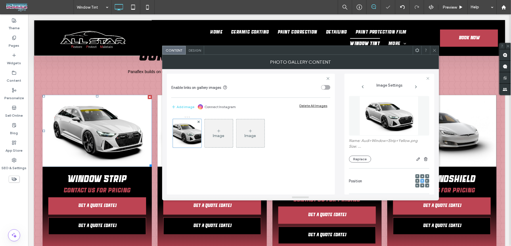
click at [433, 51] on icon at bounding box center [434, 50] width 4 height 4
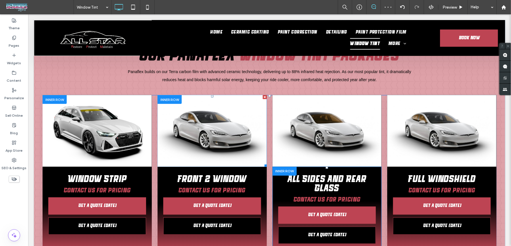
click at [206, 114] on link at bounding box center [212, 131] width 116 height 76
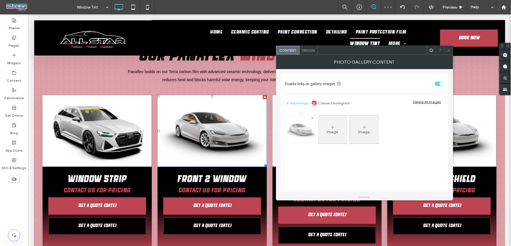
click at [305, 129] on img at bounding box center [301, 130] width 34 height 28
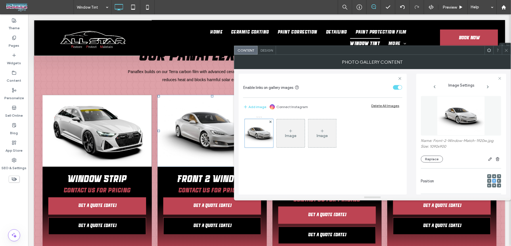
click at [444, 159] on div at bounding box center [472, 159] width 58 height 7
click at [429, 160] on button "Replace" at bounding box center [432, 159] width 22 height 7
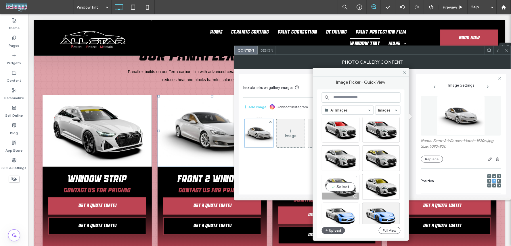
click at [338, 183] on div "Select" at bounding box center [340, 187] width 38 height 26
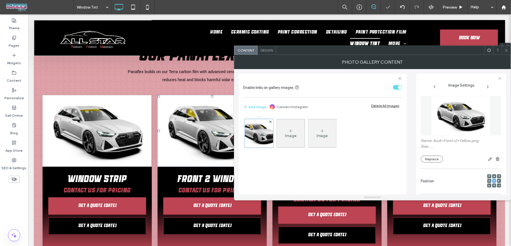
click at [505, 52] on icon at bounding box center [506, 50] width 4 height 4
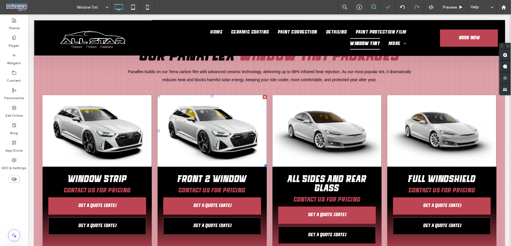
click at [326, 111] on link at bounding box center [327, 131] width 116 height 76
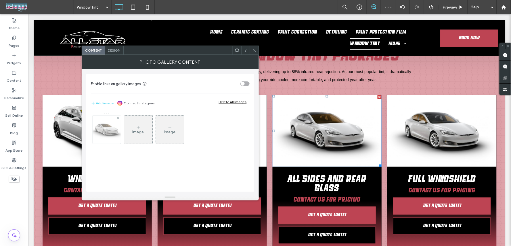
click at [107, 127] on img at bounding box center [106, 130] width 34 height 28
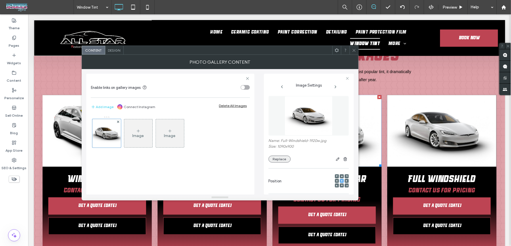
click at [280, 161] on button "Replace" at bounding box center [279, 159] width 22 height 7
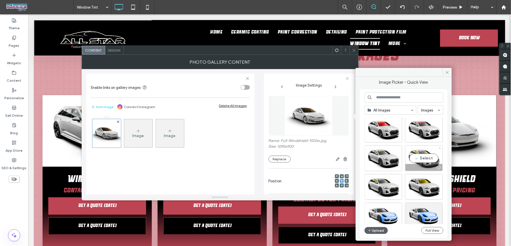
click at [418, 153] on div "Select" at bounding box center [424, 159] width 38 height 26
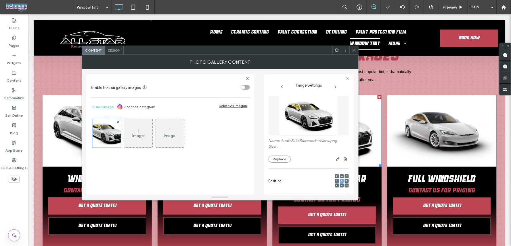
click at [355, 50] on icon at bounding box center [354, 50] width 4 height 4
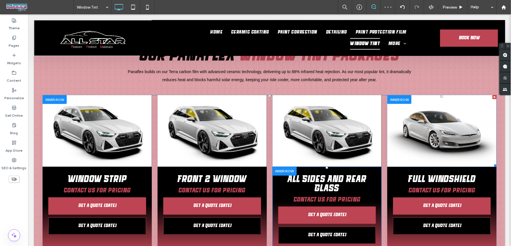
click at [401, 118] on link at bounding box center [442, 131] width 116 height 76
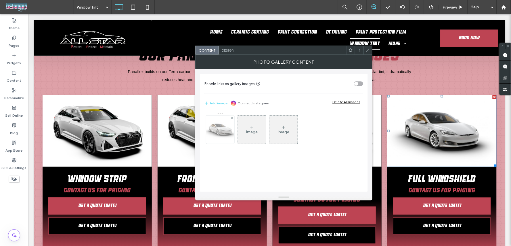
click at [209, 130] on img at bounding box center [220, 130] width 34 height 28
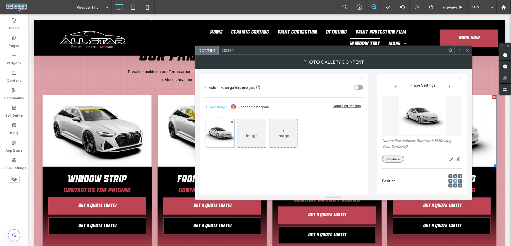
click at [390, 160] on button "Replace" at bounding box center [393, 159] width 22 height 7
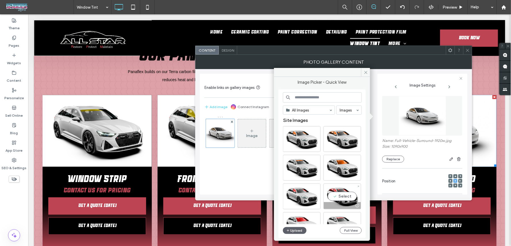
scroll to position [128, 0]
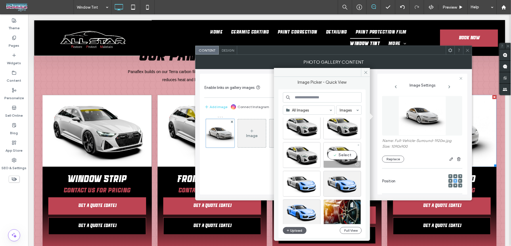
click at [338, 151] on div "Select" at bounding box center [342, 155] width 38 height 26
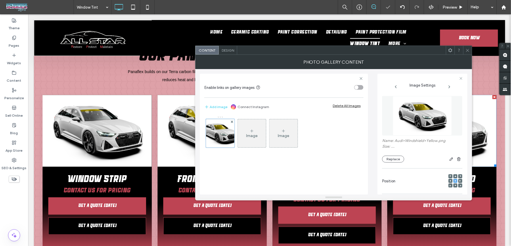
click at [467, 49] on icon at bounding box center [467, 50] width 4 height 4
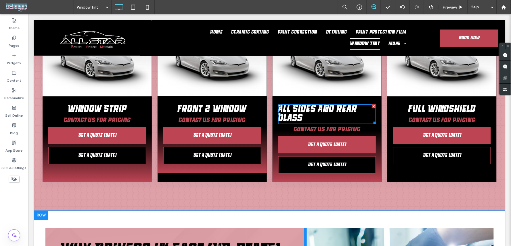
scroll to position [1085, 0]
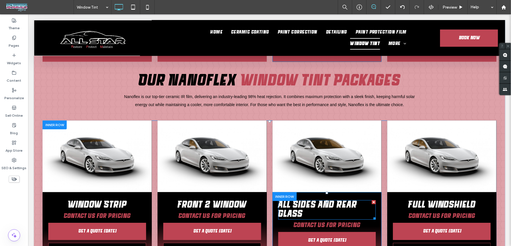
click at [311, 201] on span "All Sides And Rear Glass" at bounding box center [317, 210] width 79 height 18
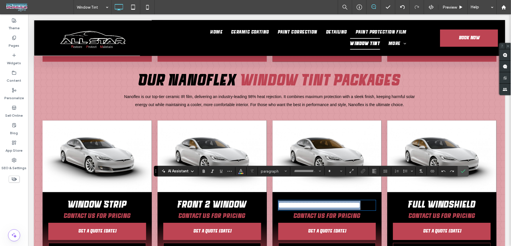
type input "**********"
type input "**"
click at [374, 169] on icon "Alignment" at bounding box center [374, 171] width 5 height 5
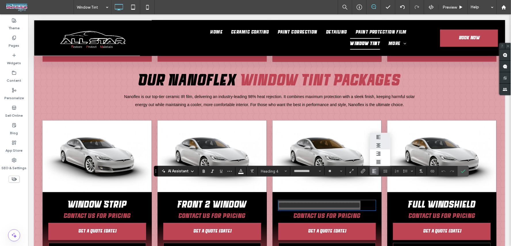
click at [381, 143] on div "ui.textEditor.alignment.center" at bounding box center [379, 145] width 7 height 5
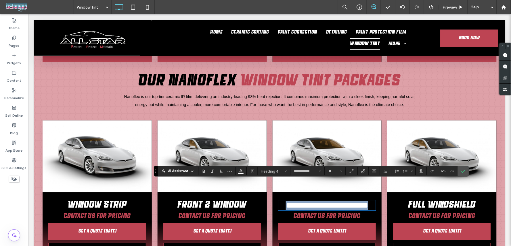
click at [97, 132] on link at bounding box center [97, 156] width 116 height 76
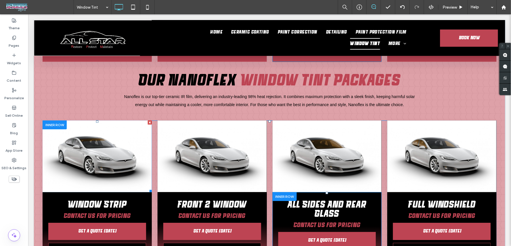
click at [90, 136] on link at bounding box center [97, 156] width 116 height 76
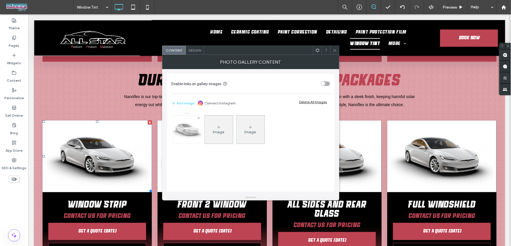
click at [185, 131] on img at bounding box center [187, 130] width 34 height 28
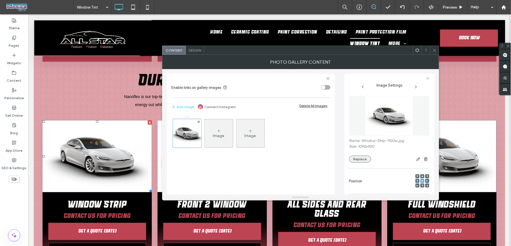
click at [362, 159] on button "Replace" at bounding box center [360, 159] width 22 height 7
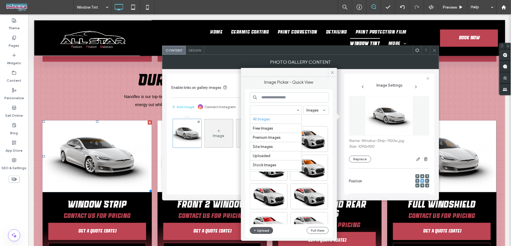
scroll to position [36, 0]
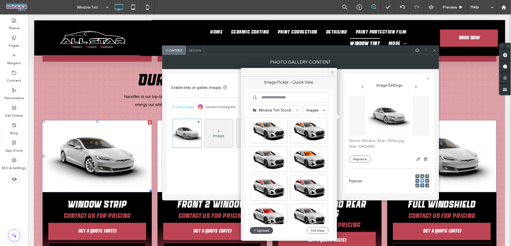
click at [257, 231] on button "Upload" at bounding box center [262, 231] width 24 height 7
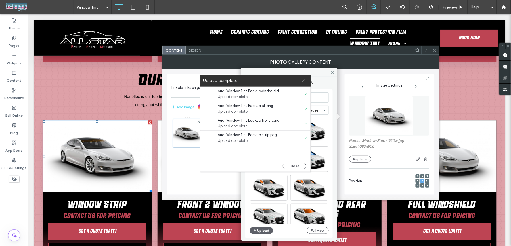
click at [302, 81] on icon at bounding box center [303, 81] width 4 height 4
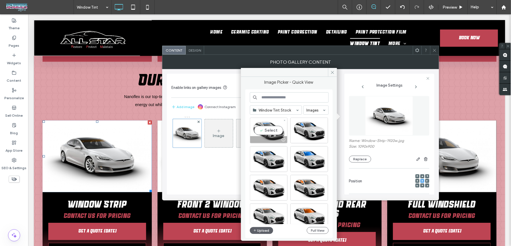
click at [271, 131] on div "Select" at bounding box center [269, 131] width 38 height 26
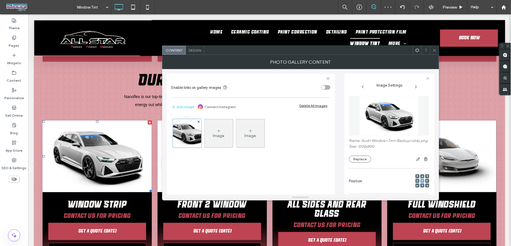
click at [434, 51] on icon at bounding box center [434, 50] width 4 height 4
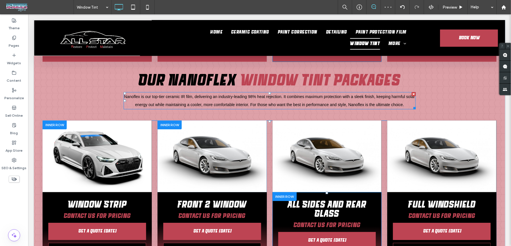
click at [193, 147] on link at bounding box center [212, 156] width 116 height 76
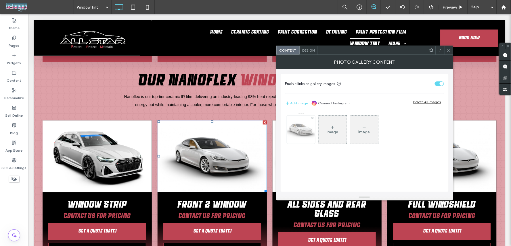
click at [302, 130] on img at bounding box center [301, 130] width 34 height 28
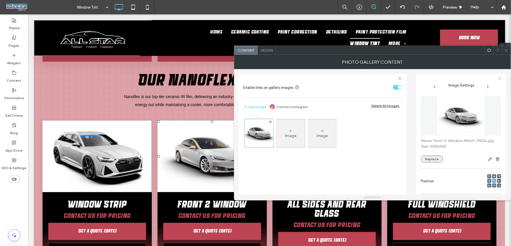
click at [427, 161] on button "Replace" at bounding box center [432, 159] width 22 height 7
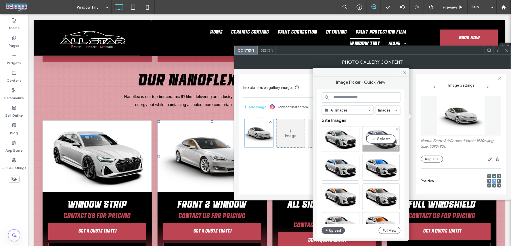
click at [386, 129] on div "Select" at bounding box center [381, 139] width 38 height 26
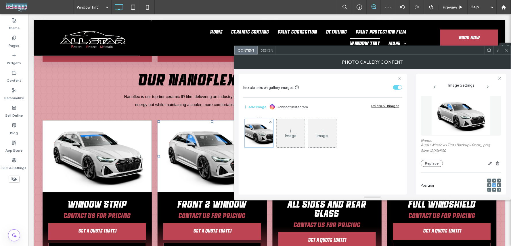
click at [504, 50] on icon at bounding box center [506, 50] width 4 height 4
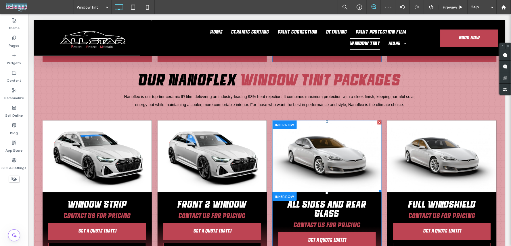
click at [311, 140] on link at bounding box center [327, 156] width 116 height 76
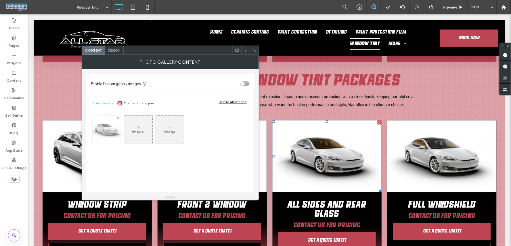
click at [103, 131] on img at bounding box center [106, 130] width 34 height 28
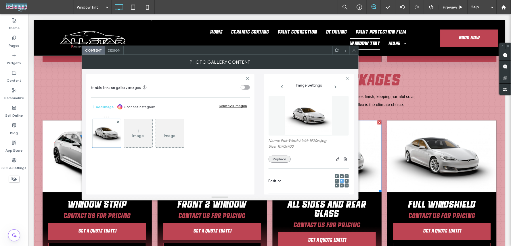
click at [279, 159] on button "Replace" at bounding box center [279, 159] width 22 height 7
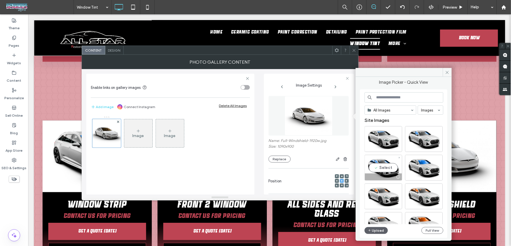
click at [372, 155] on div at bounding box center [405, 140] width 83 height 29
click at [374, 160] on div "Select" at bounding box center [383, 168] width 38 height 26
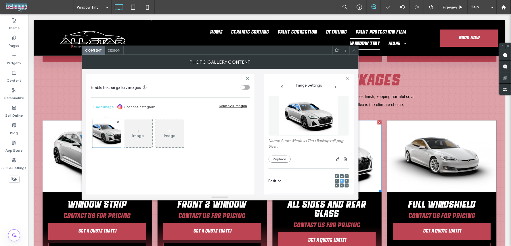
click at [353, 49] on icon at bounding box center [354, 50] width 4 height 4
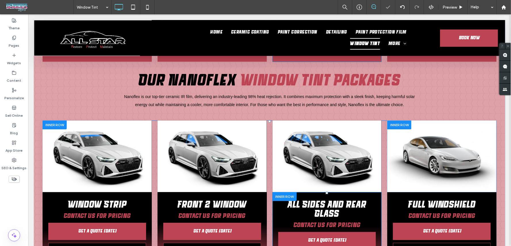
click at [410, 140] on link at bounding box center [442, 156] width 116 height 76
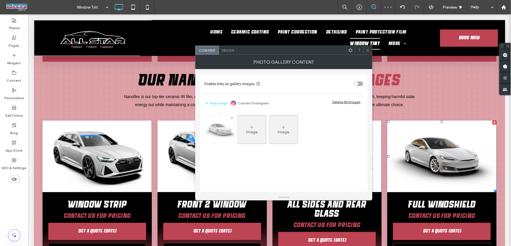
click at [223, 135] on img at bounding box center [220, 130] width 34 height 28
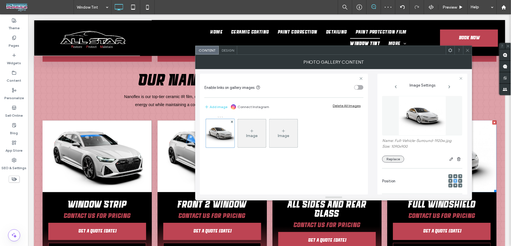
click at [394, 159] on button "Replace" at bounding box center [393, 159] width 22 height 7
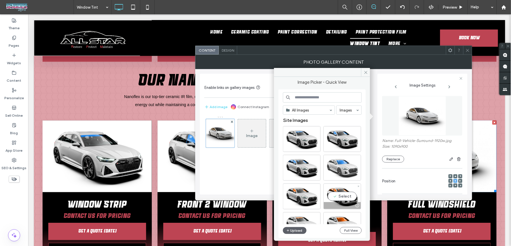
click at [337, 163] on div at bounding box center [342, 168] width 38 height 26
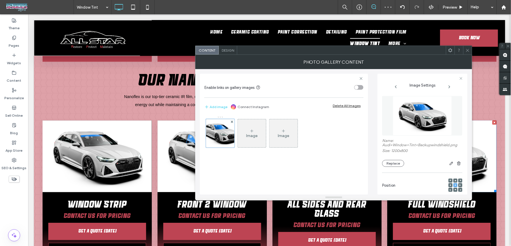
click at [467, 49] on icon at bounding box center [467, 50] width 4 height 4
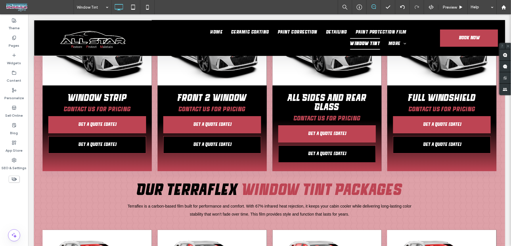
scroll to position [447, 0]
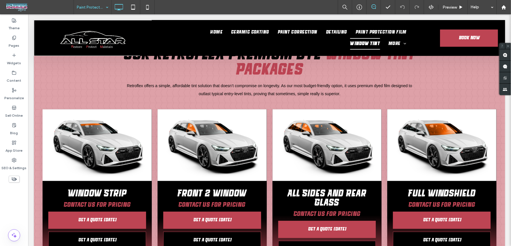
click at [87, 3] on input at bounding box center [91, 7] width 29 height 14
